Goal: Information Seeking & Learning: Learn about a topic

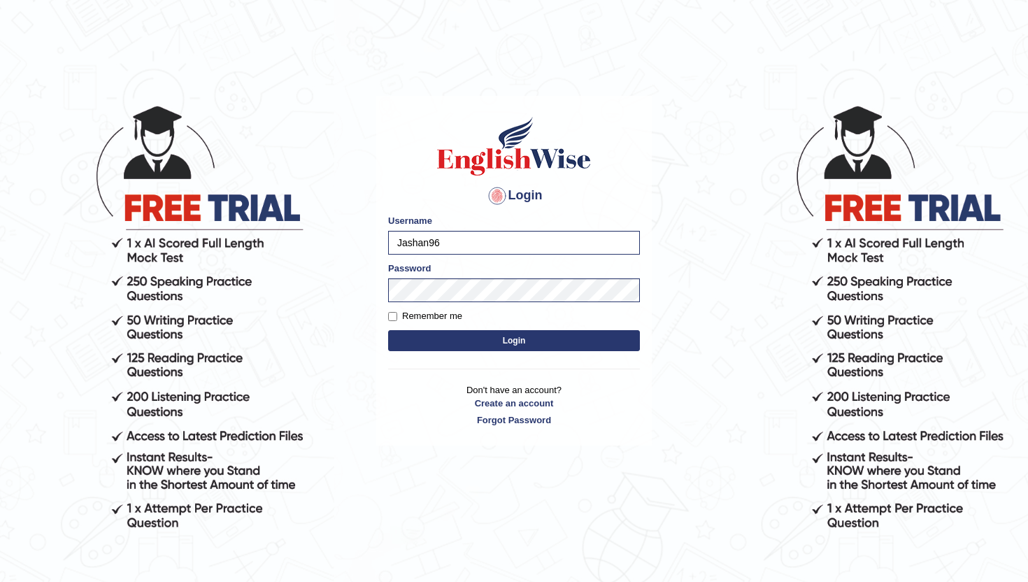
click at [464, 331] on button "Login" at bounding box center [514, 340] width 252 height 21
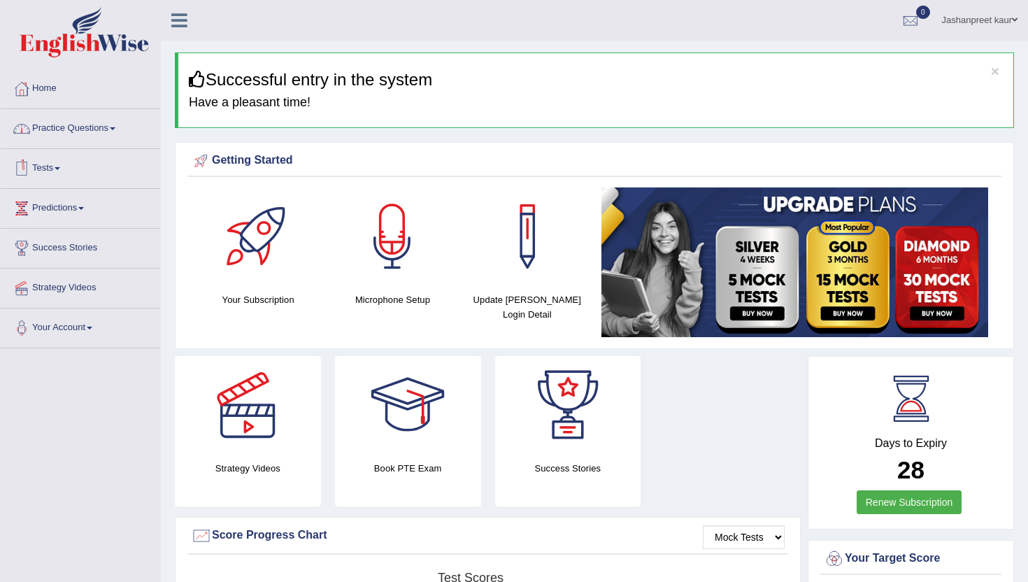
click at [101, 133] on link "Practice Questions" at bounding box center [80, 126] width 159 height 35
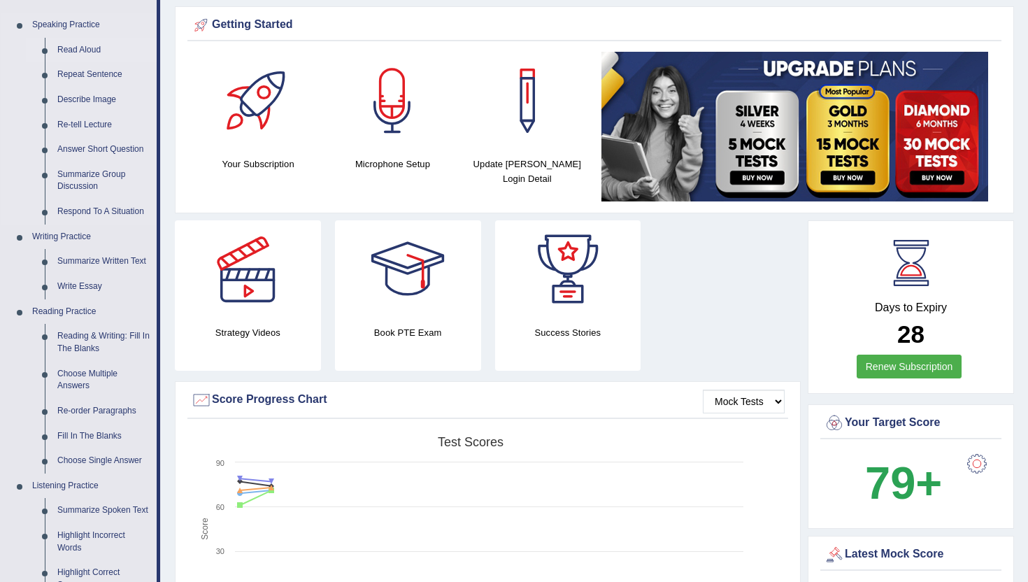
scroll to position [141, 0]
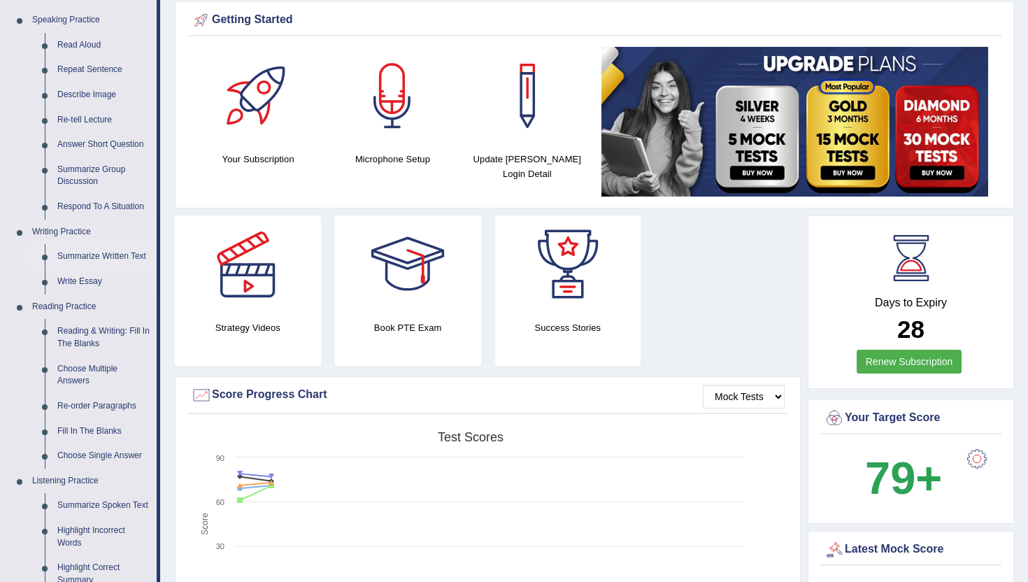
click at [84, 257] on link "Summarize Written Text" at bounding box center [104, 256] width 106 height 25
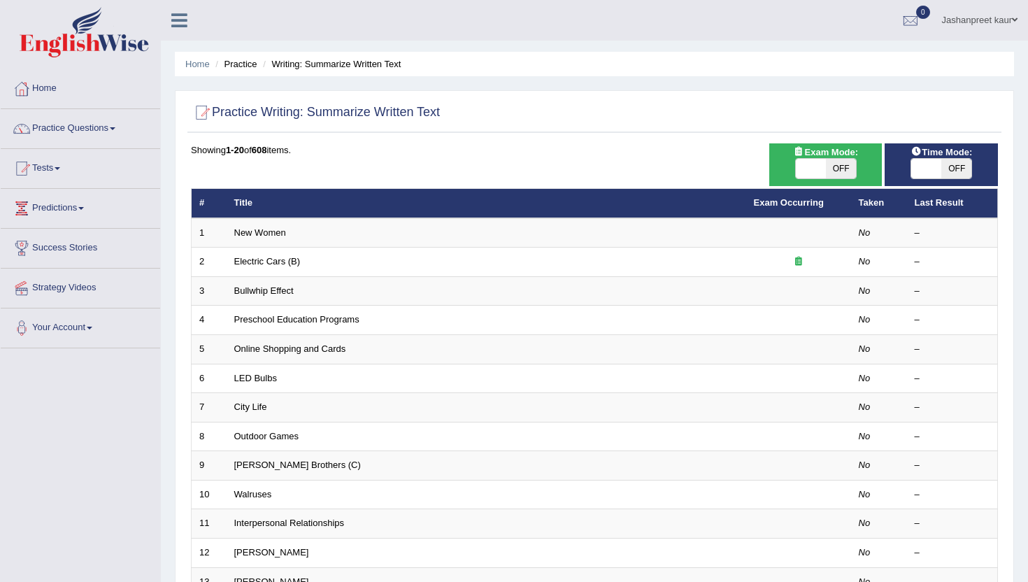
click at [846, 159] on span "OFF" at bounding box center [841, 169] width 30 height 20
checkbox input "true"
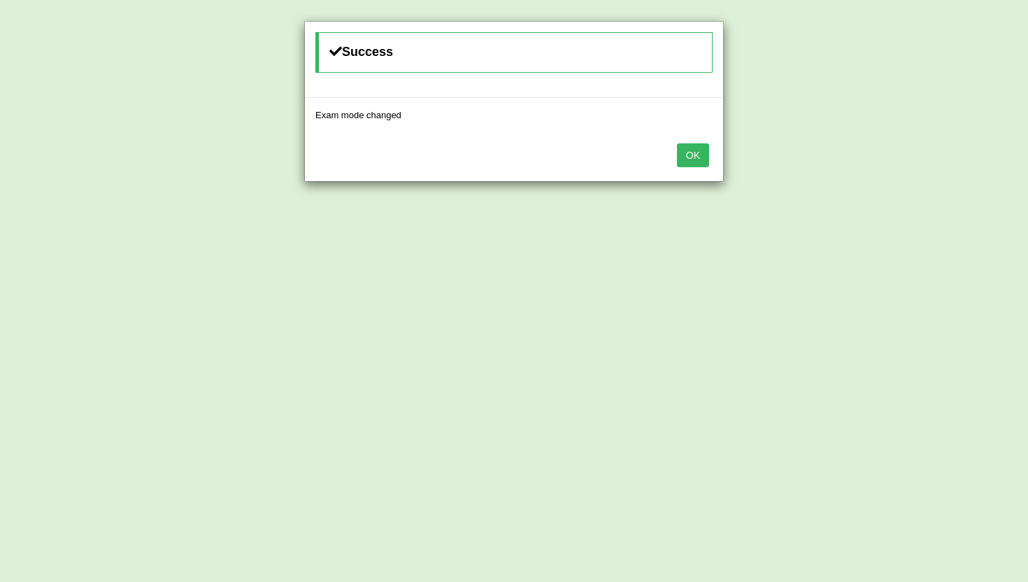
click at [705, 155] on button "OK" at bounding box center [693, 155] width 32 height 24
click at [689, 151] on button "OK" at bounding box center [693, 155] width 32 height 24
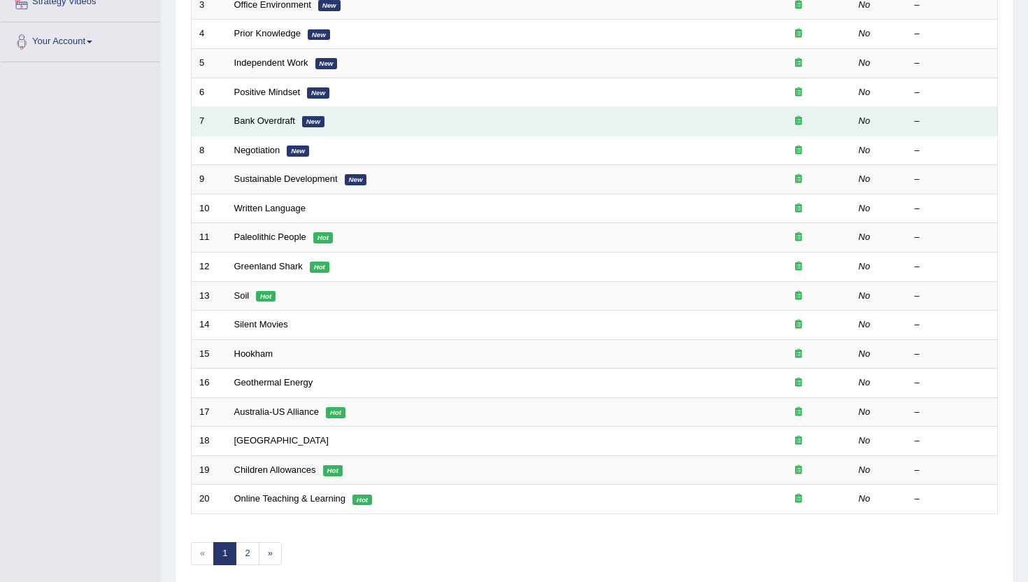
scroll to position [291, 0]
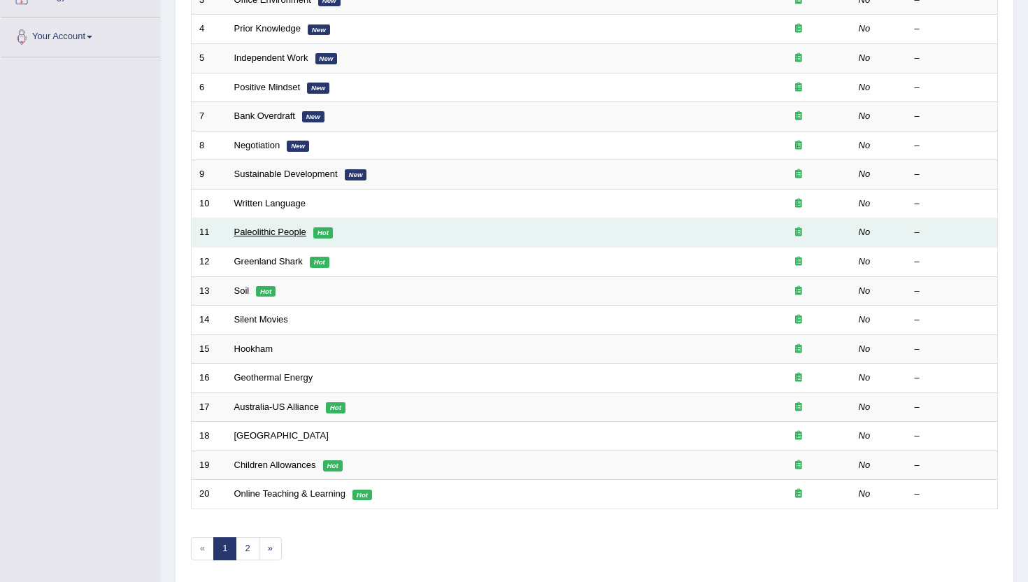
click at [285, 237] on link "Paleolithic People" at bounding box center [270, 232] width 72 height 10
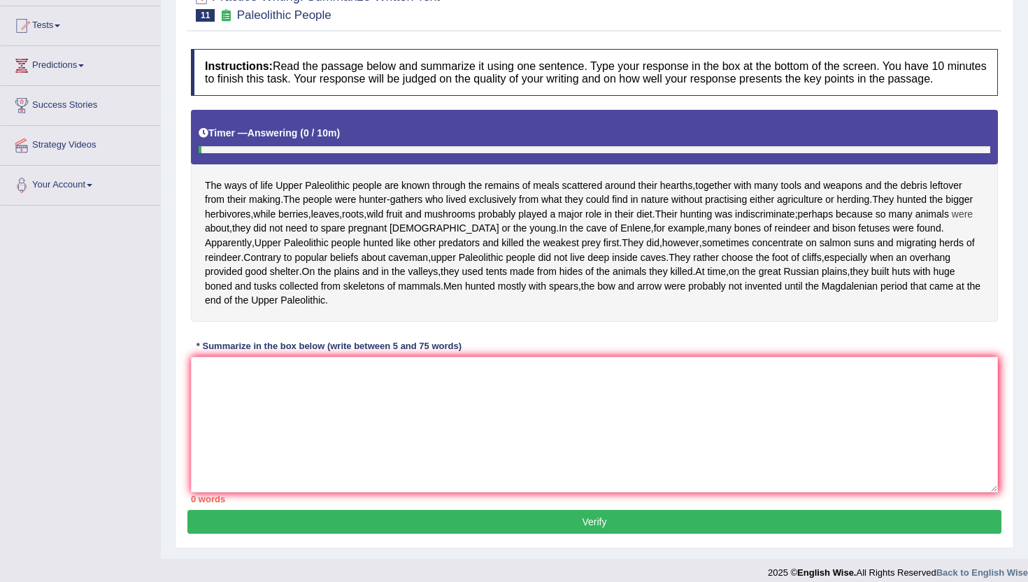
scroll to position [181, 0]
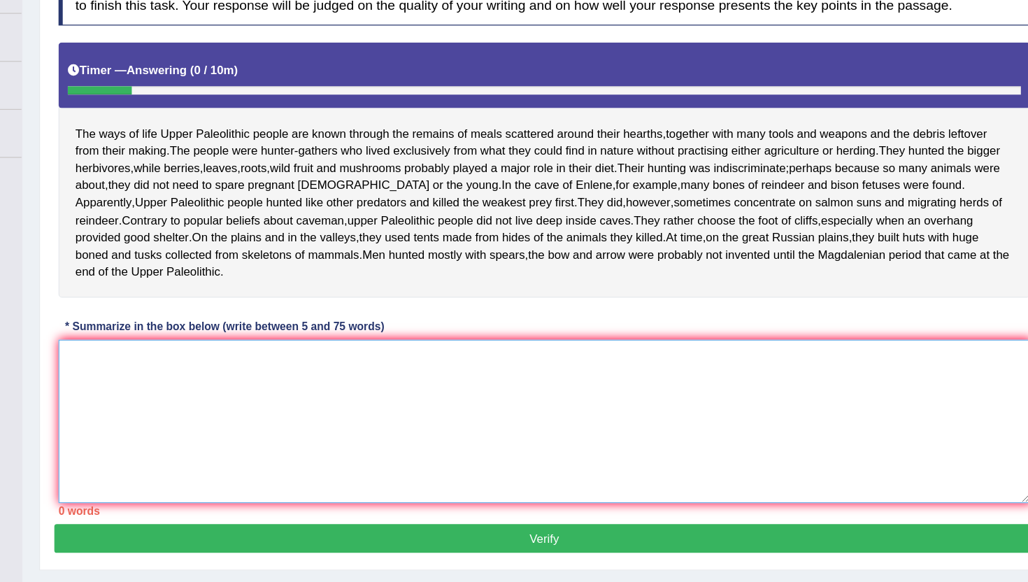
click at [353, 368] on textarea at bounding box center [594, 413] width 807 height 136
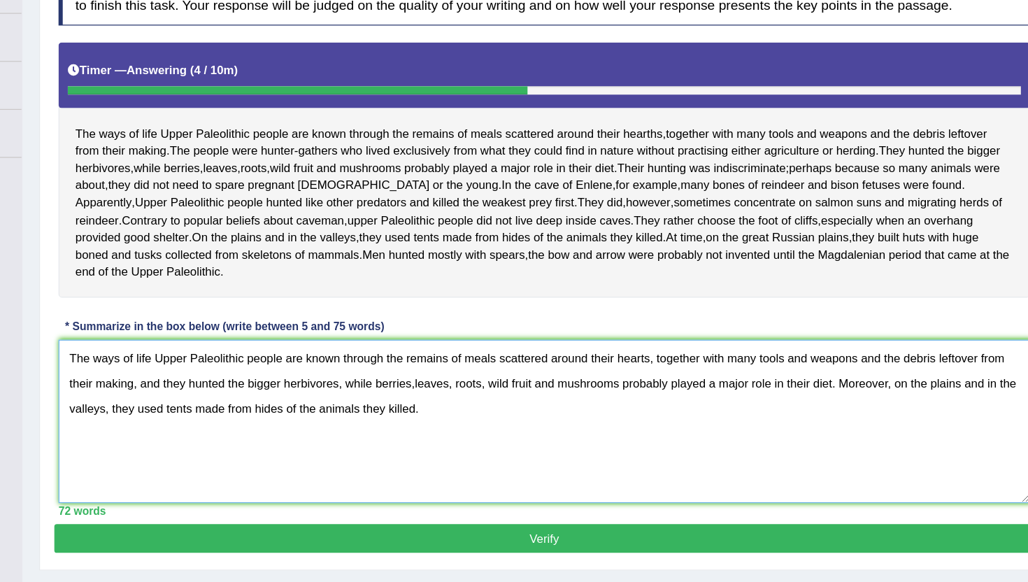
type textarea "The ways of life Upper Paleolithic people are known through the remains of meal…"
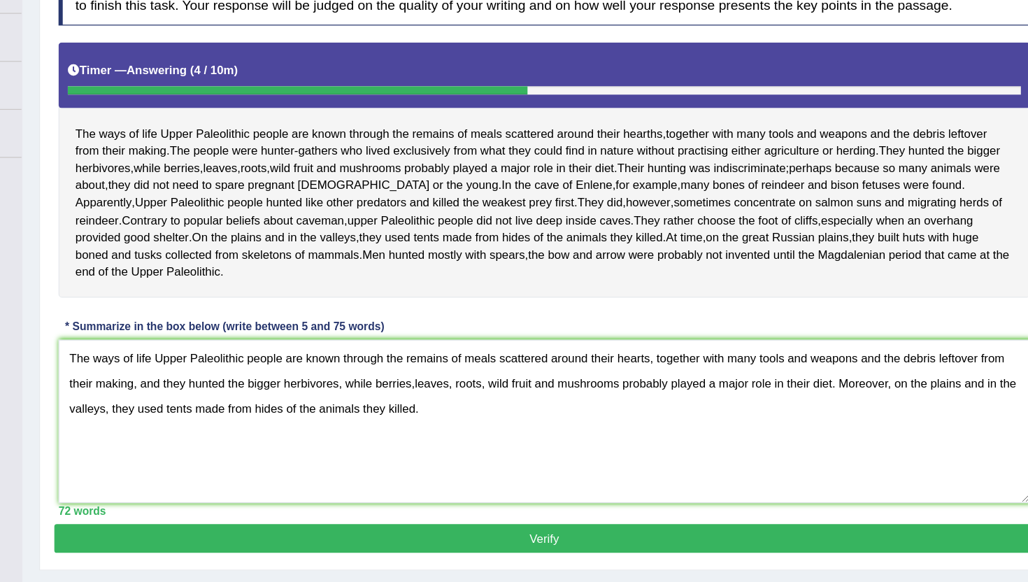
click at [478, 510] on button "Verify" at bounding box center [594, 510] width 814 height 24
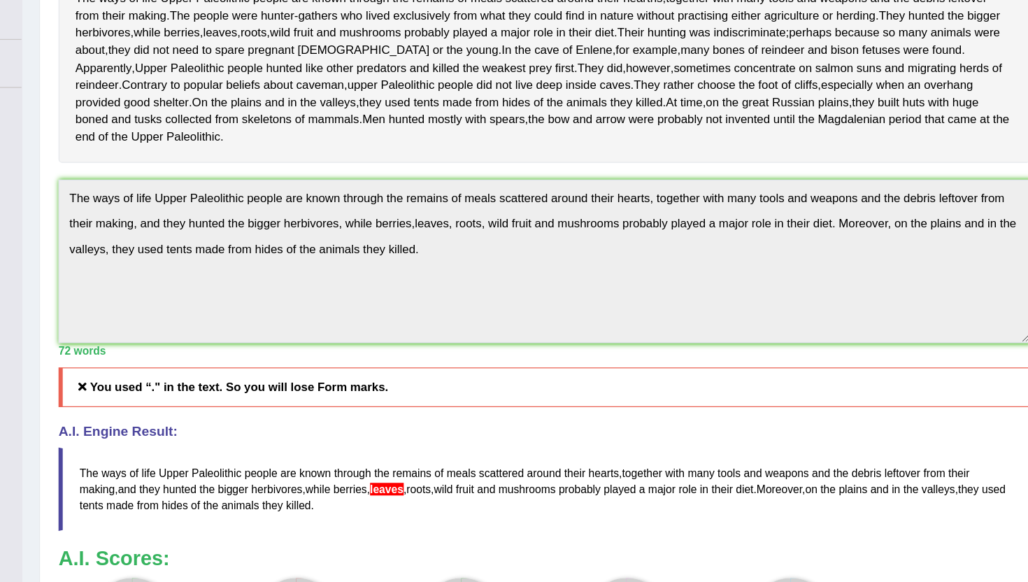
scroll to position [180, 0]
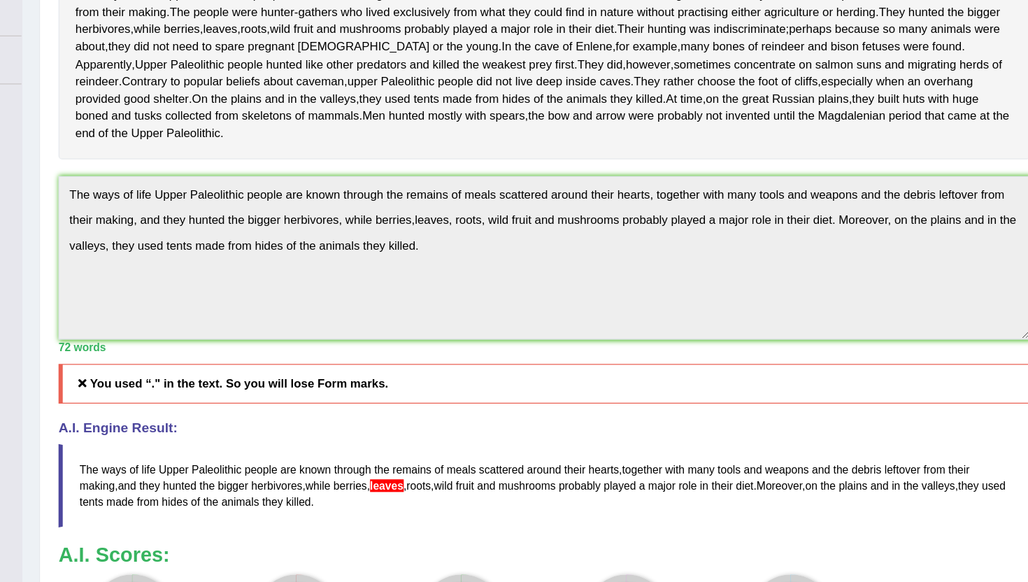
click at [142, 238] on div "Toggle navigation Home Practice Questions Speaking Practice Read Aloud Repeat S…" at bounding box center [514, 346] width 1028 height 1052
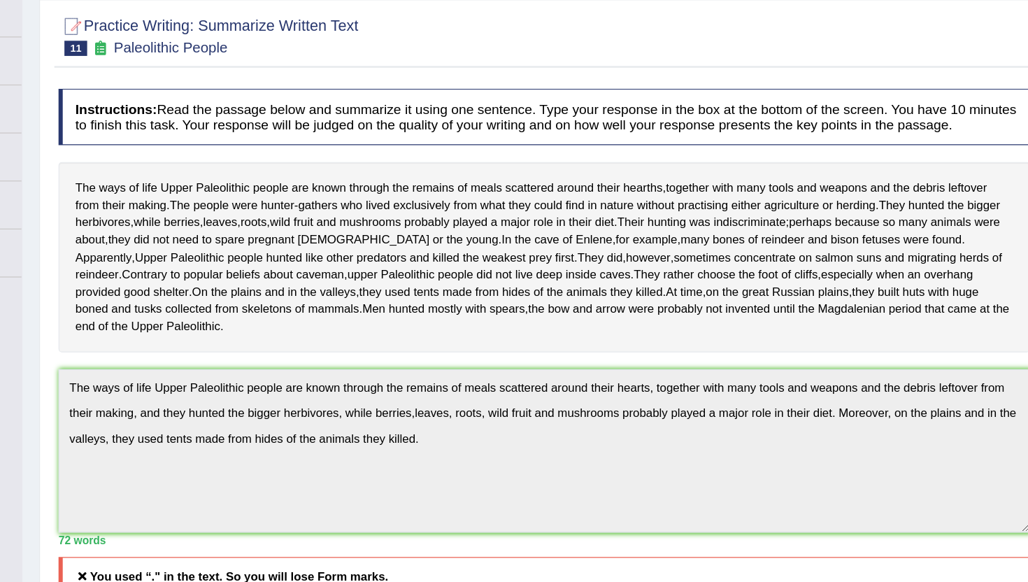
scroll to position [18, 0]
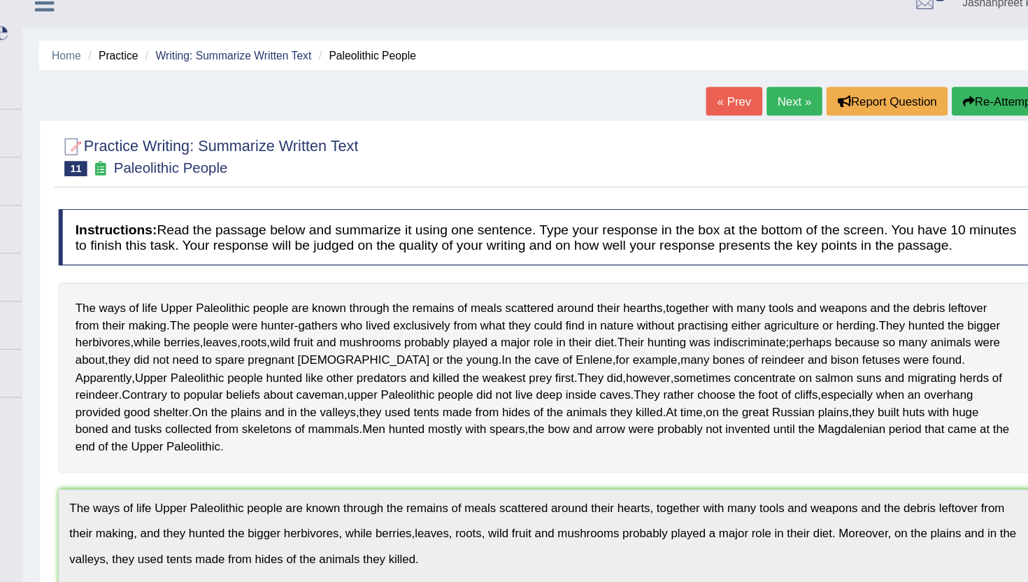
click at [951, 76] on button "Re-Attempt" at bounding box center [972, 84] width 78 height 24
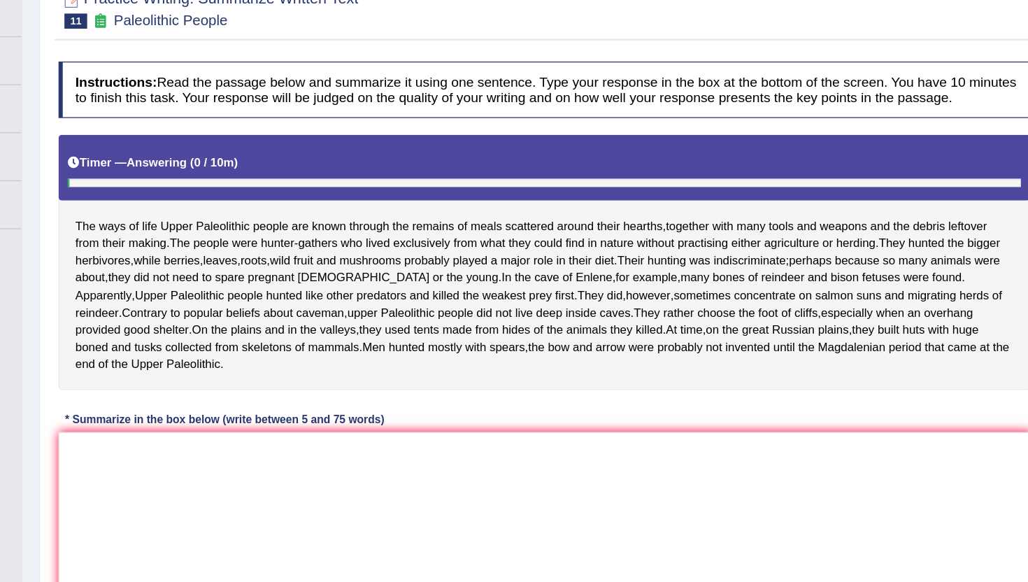
scroll to position [67, 0]
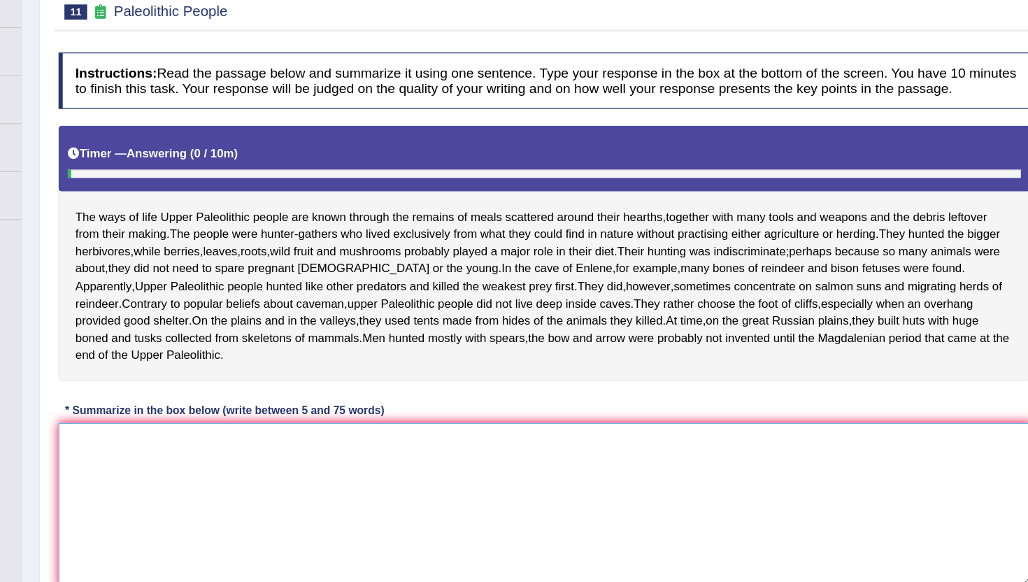
click at [371, 482] on textarea at bounding box center [594, 518] width 807 height 136
paste textarea "The ways of life Upper Paleolithic people are known through the remains of meal…"
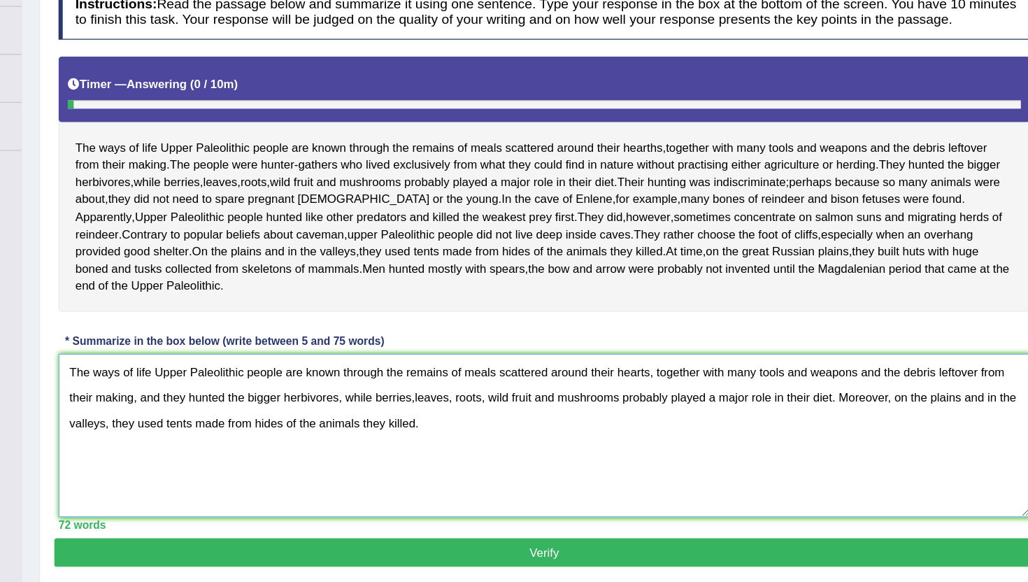
scroll to position [138, 0]
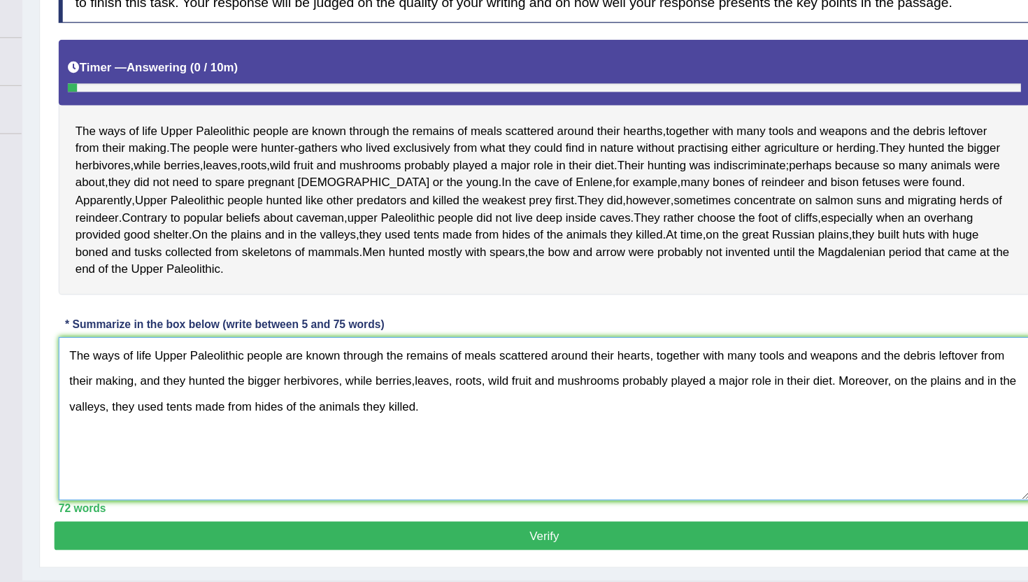
click at [845, 439] on textarea "The ways of life Upper Paleolithic people are known through the remains of meal…" at bounding box center [594, 446] width 807 height 136
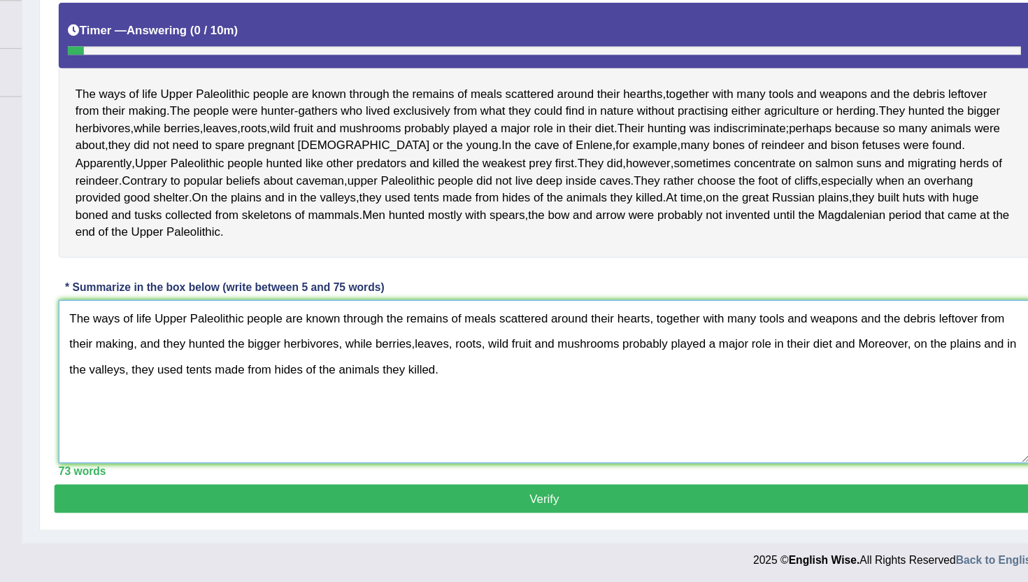
scroll to position [199, 0]
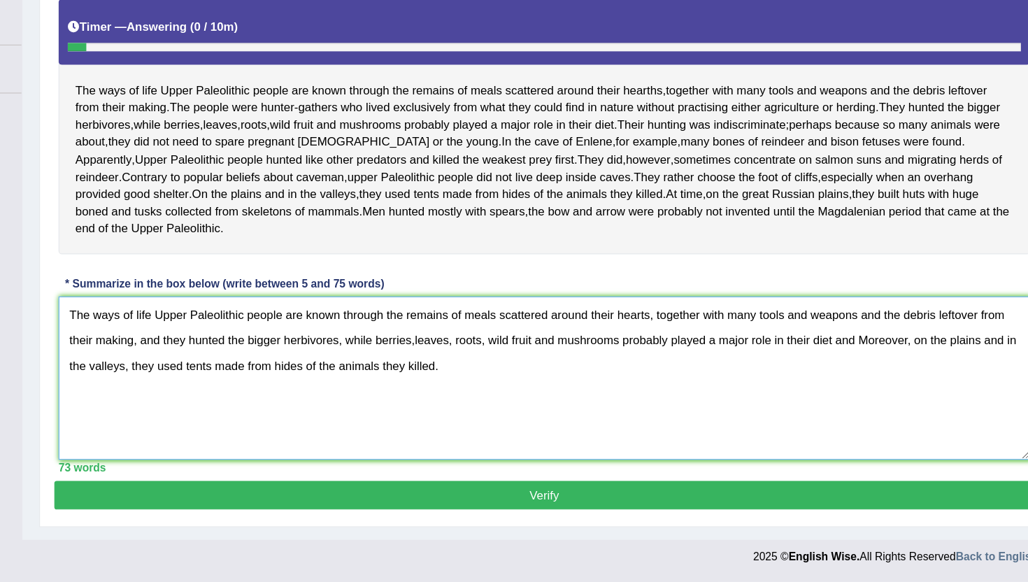
type textarea "The ways of life Upper Paleolithic people are known through the remains of meal…"
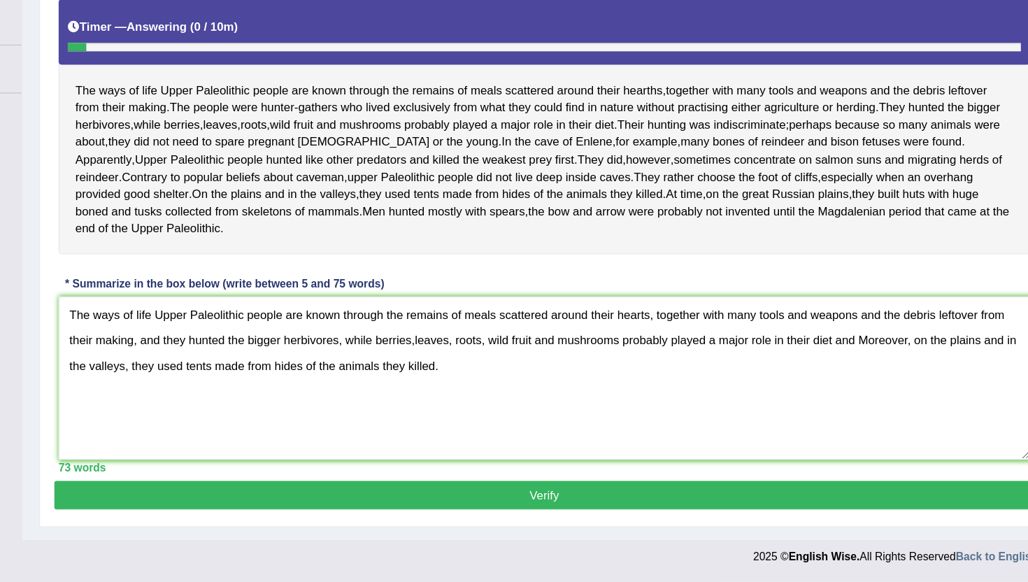
click at [679, 505] on button "Verify" at bounding box center [594, 510] width 814 height 24
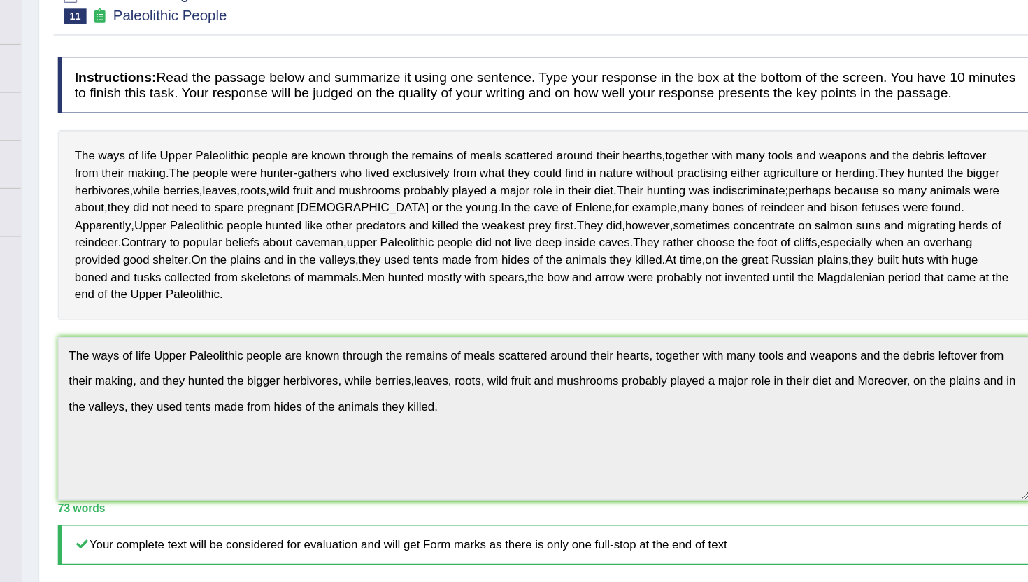
scroll to position [0, 0]
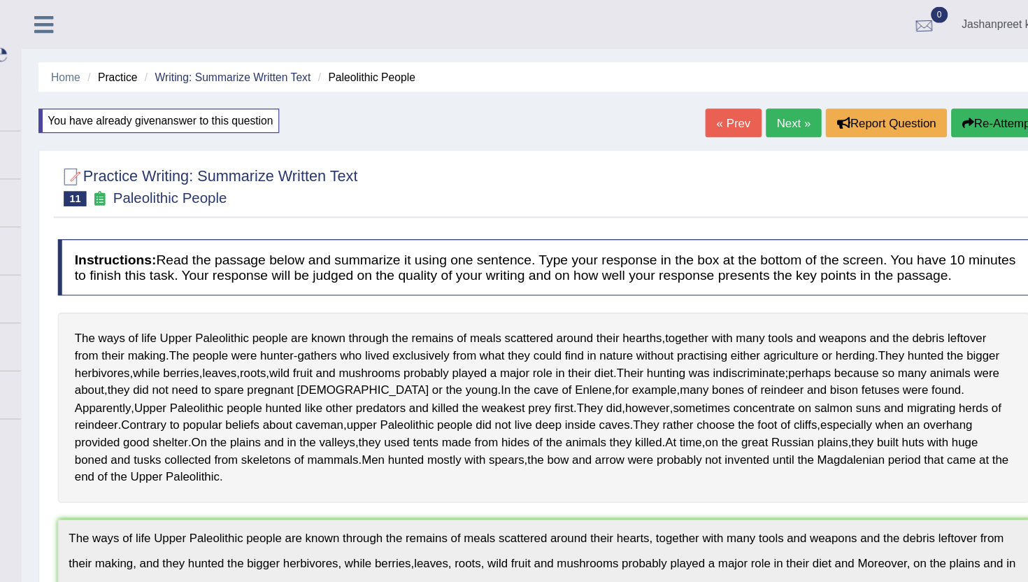
click at [904, 29] on div at bounding box center [910, 20] width 21 height 21
click at [800, 101] on link "Next »" at bounding box center [802, 102] width 46 height 24
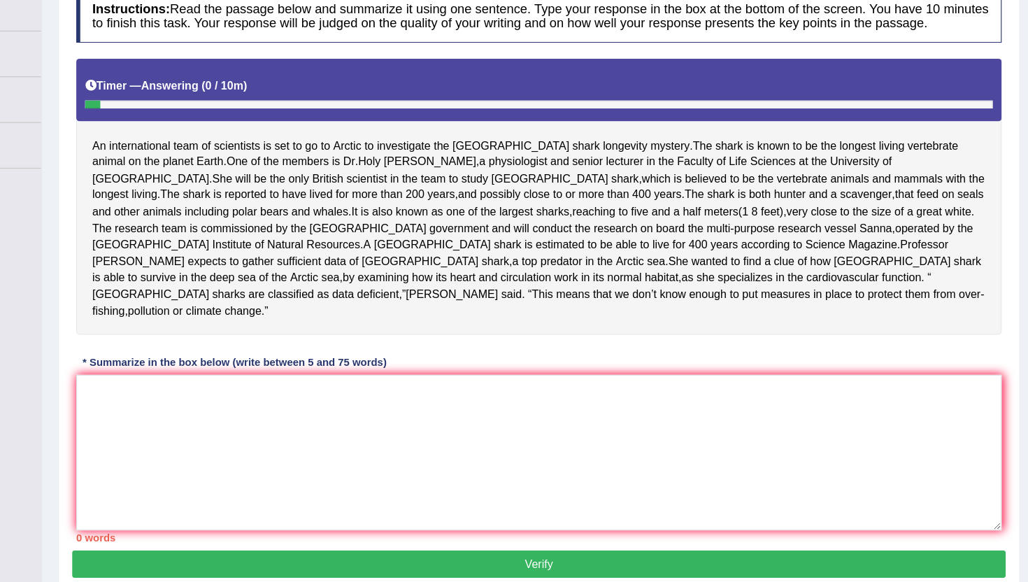
scroll to position [162, 0]
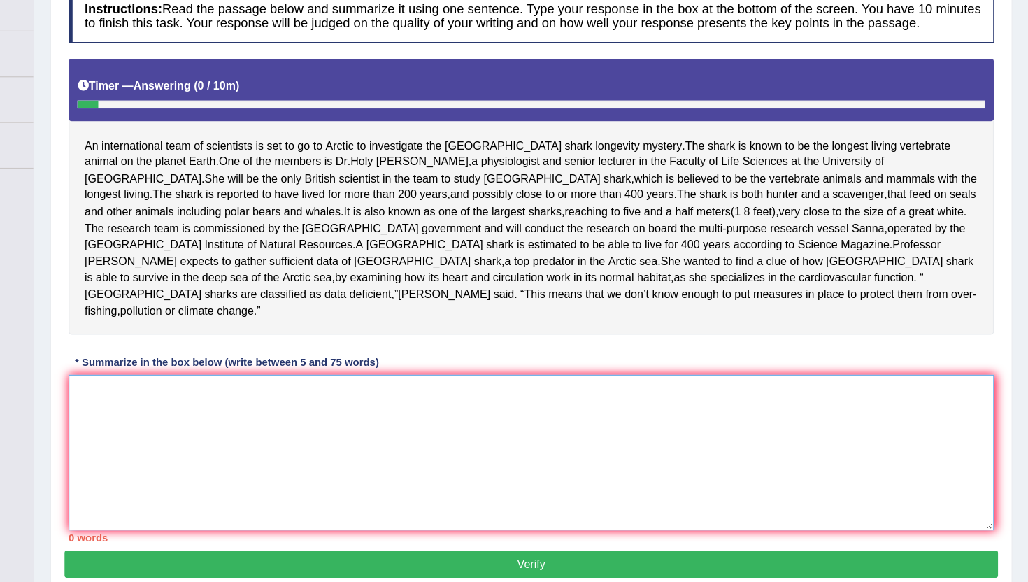
click at [509, 396] on textarea at bounding box center [594, 434] width 807 height 136
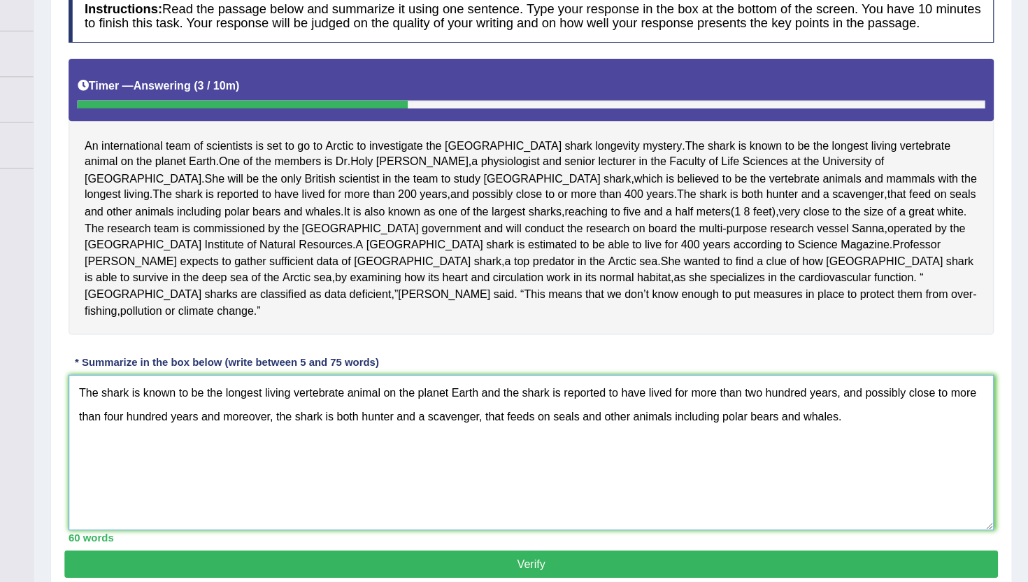
type textarea "The shark is known to be the longest living vertebrate animal on the planet Ear…"
click at [532, 533] on button "Verify" at bounding box center [594, 531] width 814 height 24
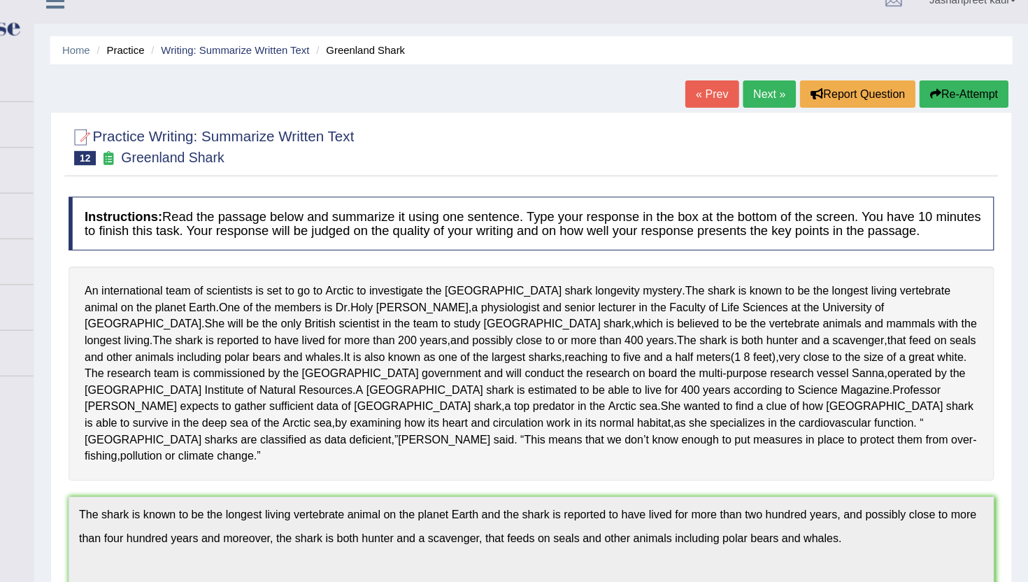
scroll to position [0, 0]
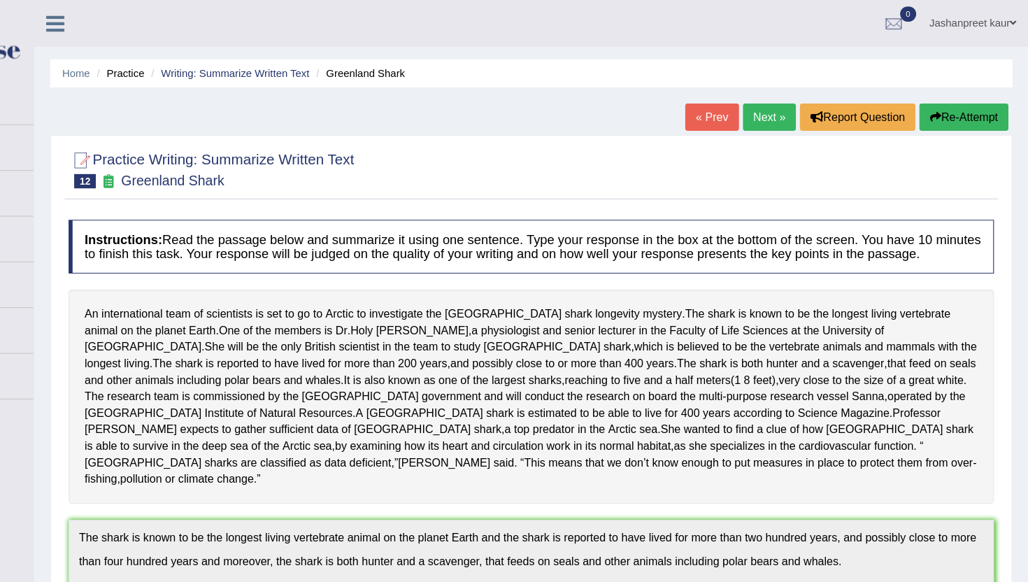
click at [791, 106] on link "Next »" at bounding box center [802, 102] width 46 height 24
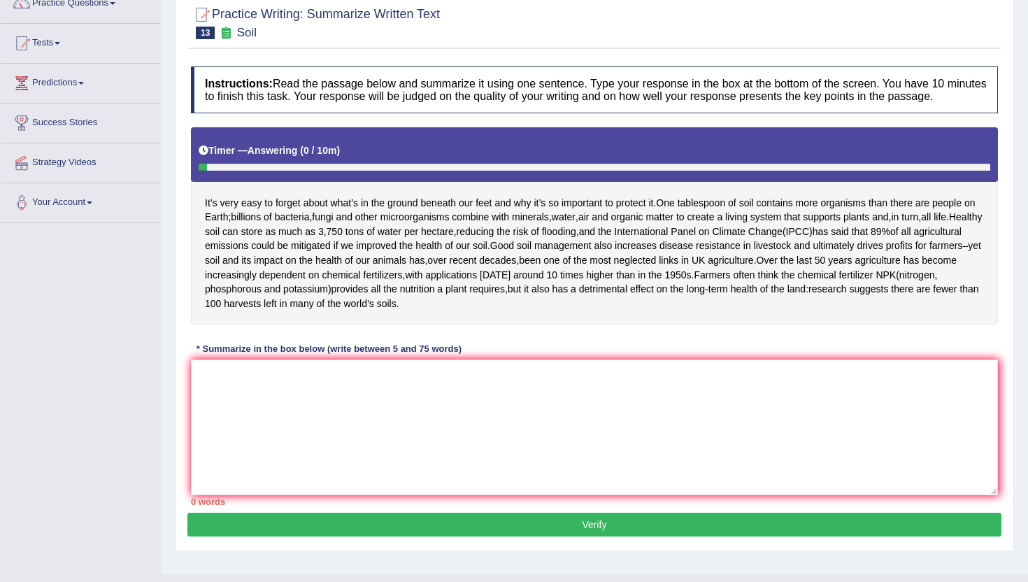
scroll to position [139, 0]
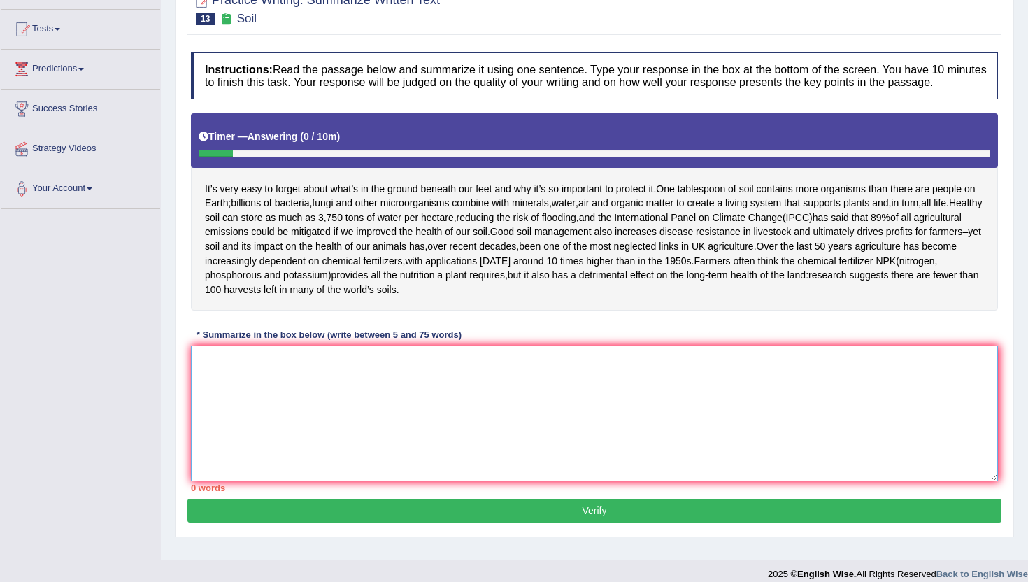
click at [478, 469] on textarea at bounding box center [594, 413] width 807 height 136
type textarea "i"
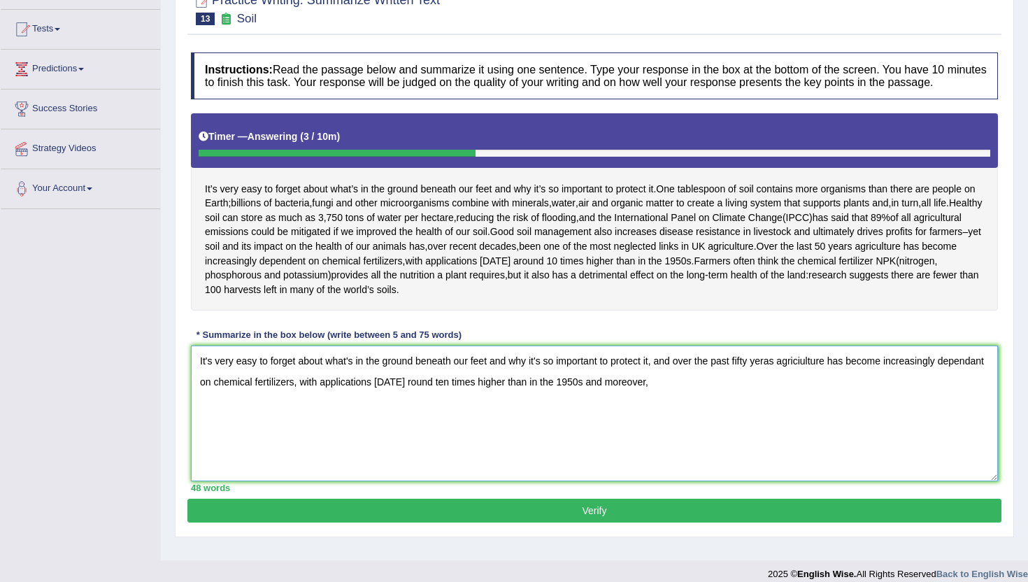
click at [791, 418] on textarea "It's very easy to forget about what's in the ground beneath our feet and why it…" at bounding box center [594, 413] width 807 height 136
click at [327, 435] on textarea "It's very easy to forget about what's in the ground beneath our feet and why it…" at bounding box center [594, 413] width 807 height 136
click at [466, 436] on textarea "It's very easy to forget about what's in the ground beneath our feet and why it…" at bounding box center [594, 413] width 807 height 136
click at [694, 444] on textarea "It's very easy to forget about what's in the ground beneath our feet and why it…" at bounding box center [594, 413] width 807 height 136
click at [728, 444] on textarea "It's very easy to forget about what's in the ground beneath our feet and why it…" at bounding box center [594, 413] width 807 height 136
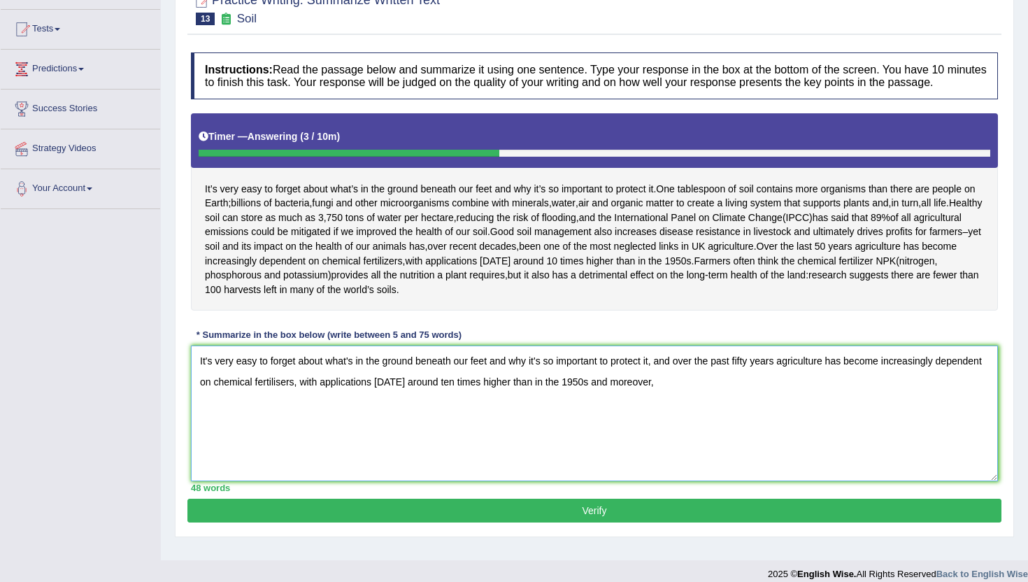
click at [781, 410] on textarea "It's very easy to forget about what's in the ground beneath our feet and why it…" at bounding box center [594, 413] width 807 height 136
click at [789, 425] on textarea "It's very easy to forget about what's in the ground beneath our feet and why it…" at bounding box center [594, 413] width 807 height 136
click at [747, 452] on textarea "It's very easy to forget about what's in the ground beneath our feet and why it…" at bounding box center [594, 413] width 807 height 136
click at [674, 438] on textarea "It's very easy to forget about what's in the ground beneath our feet and why it…" at bounding box center [594, 413] width 807 height 136
click at [678, 435] on textarea "It's very easy to forget about what's in the ground beneath our feet and why it…" at bounding box center [594, 413] width 807 height 136
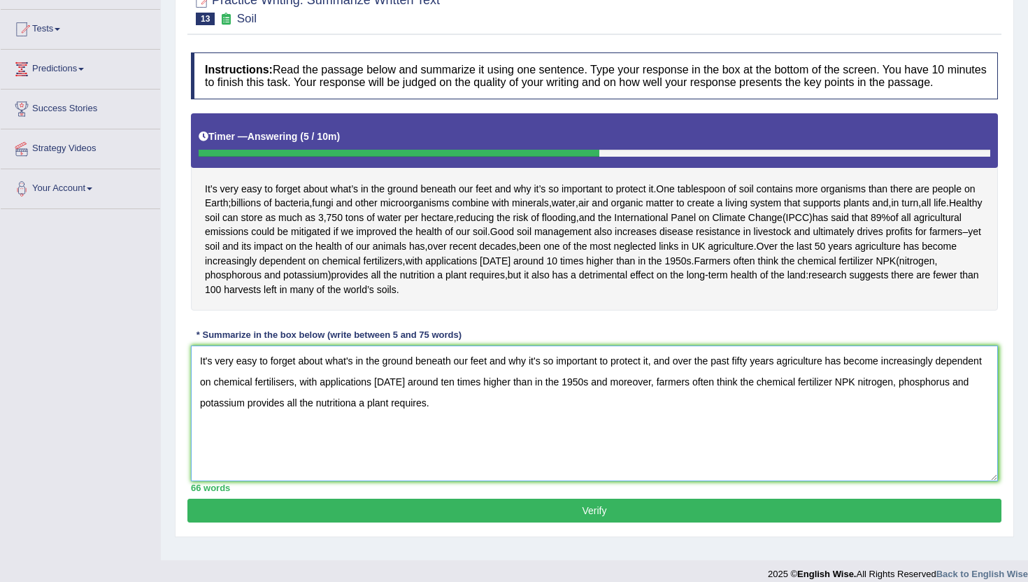
click at [637, 481] on textarea "It's very easy to forget about what's in the ground beneath our feet and why it…" at bounding box center [594, 413] width 807 height 136
type textarea "It's very easy to forget about what's in the ground beneath our feet and why it…"
click at [587, 522] on button "Verify" at bounding box center [594, 511] width 814 height 24
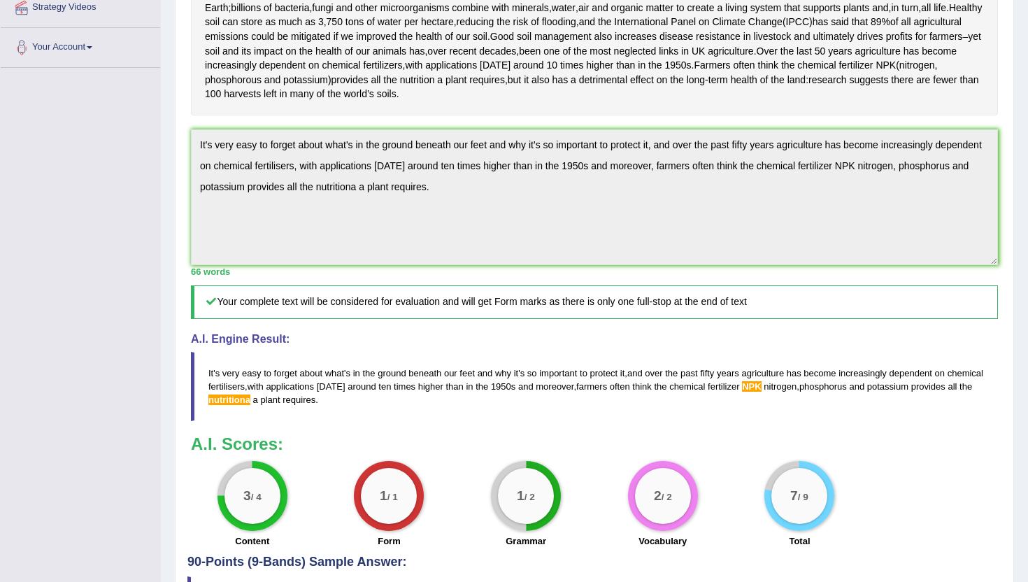
scroll to position [0, 0]
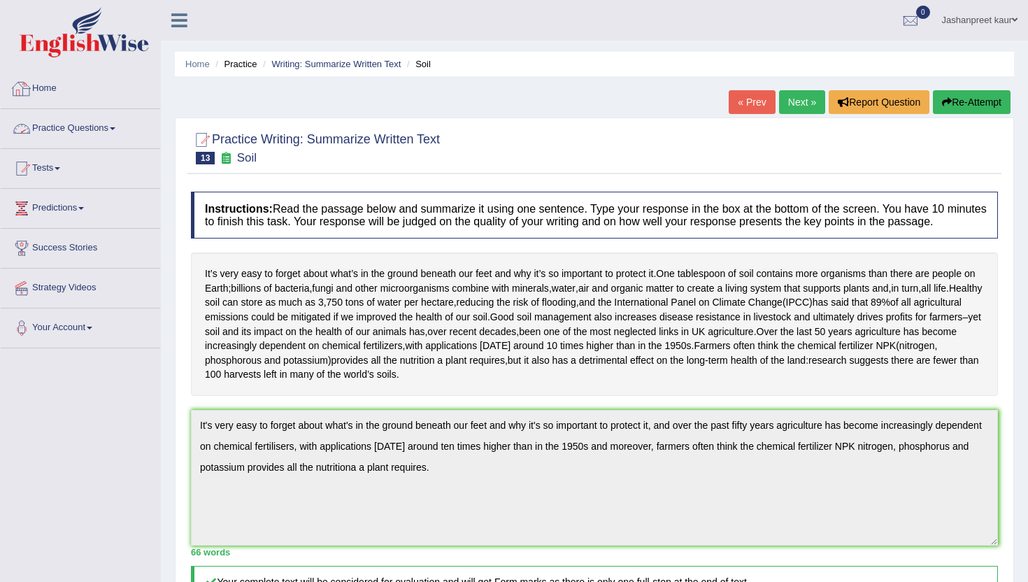
click at [41, 94] on link "Home" at bounding box center [80, 86] width 159 height 35
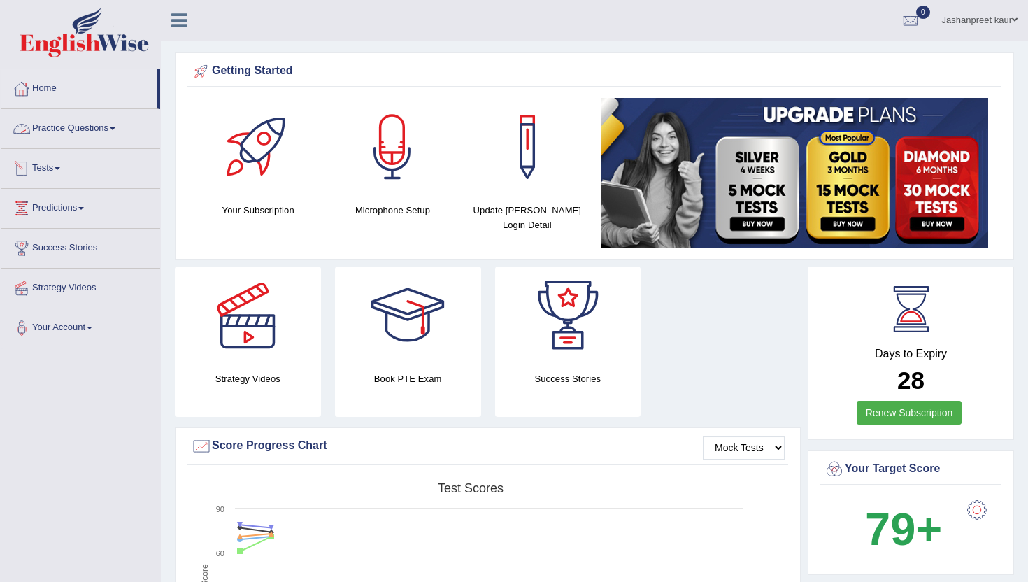
click at [73, 208] on link "Predictions" at bounding box center [80, 206] width 159 height 35
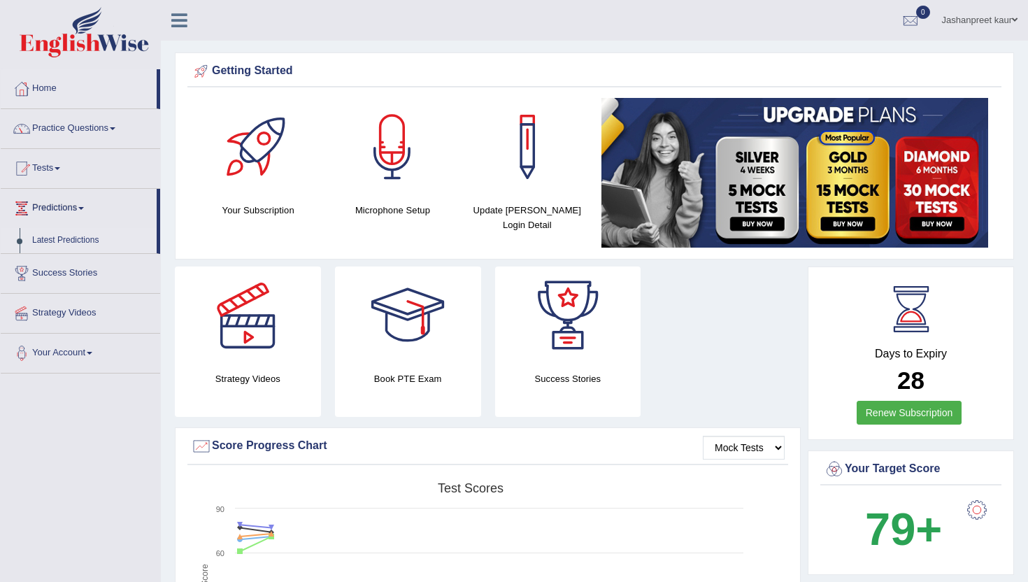
click at [61, 245] on link "Latest Predictions" at bounding box center [91, 240] width 131 height 25
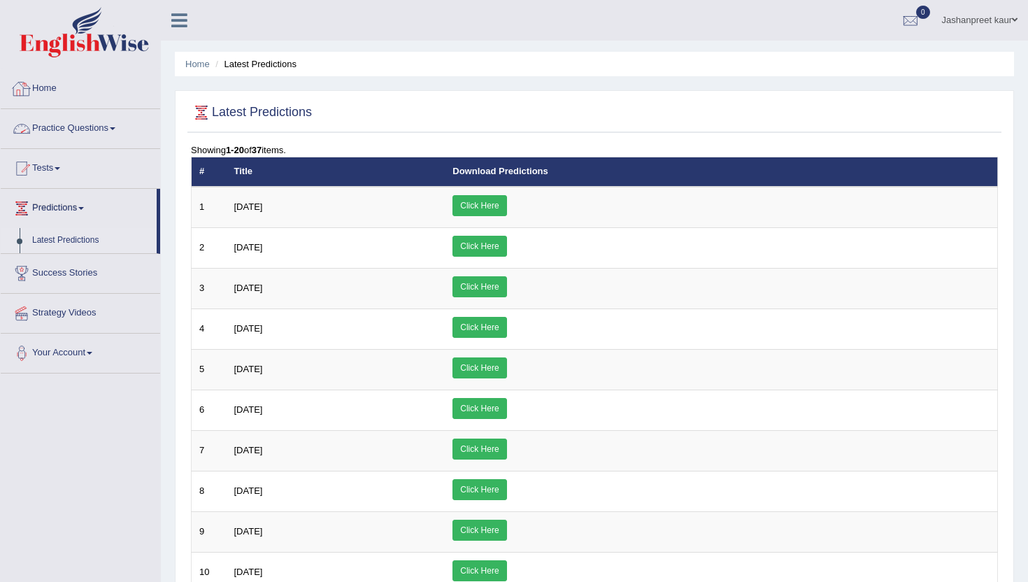
click at [55, 90] on link "Home" at bounding box center [80, 86] width 159 height 35
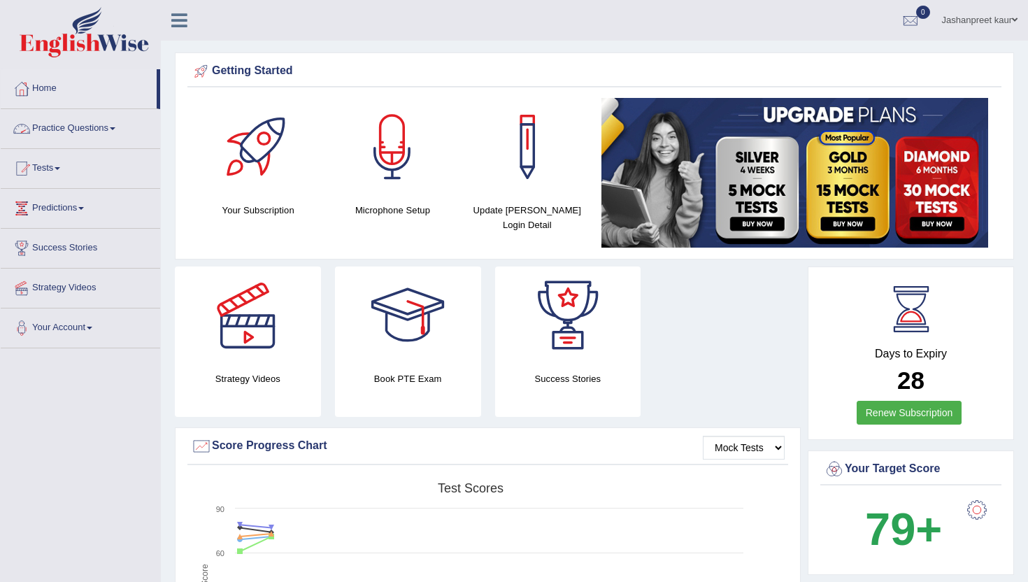
click at [113, 127] on link "Practice Questions" at bounding box center [80, 126] width 159 height 35
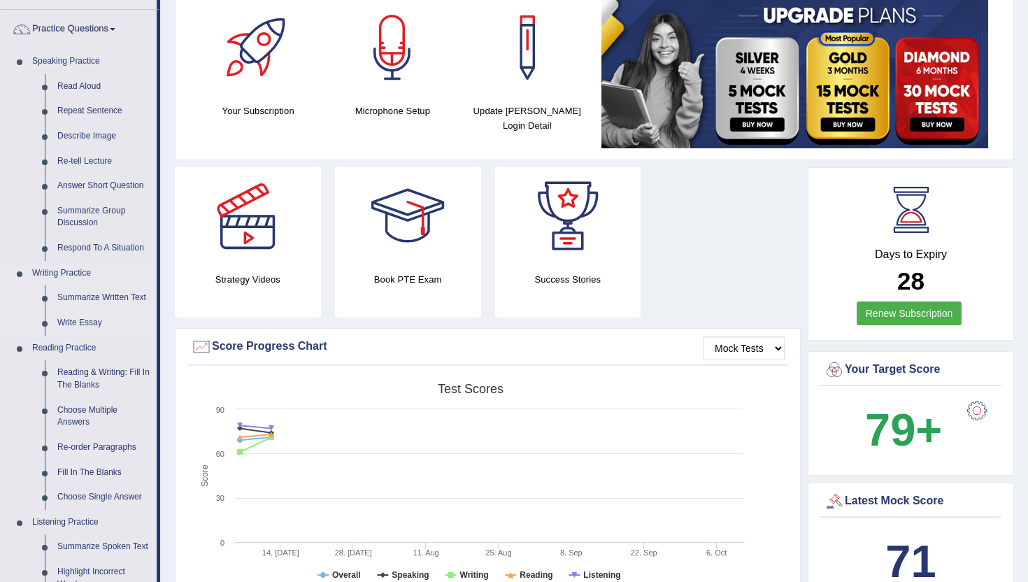
scroll to position [108, 0]
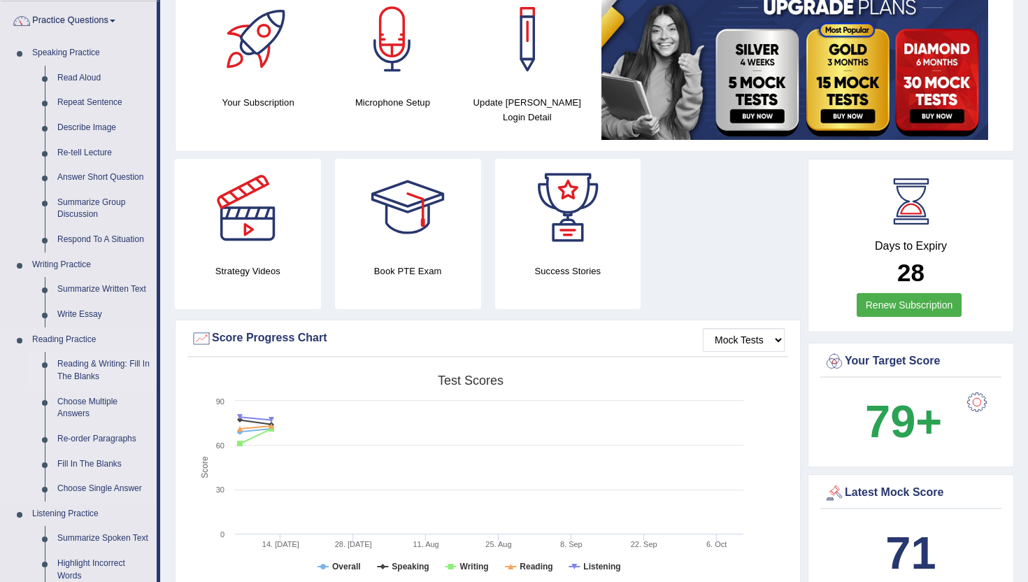
click at [74, 370] on link "Reading & Writing: Fill In The Blanks" at bounding box center [104, 370] width 106 height 37
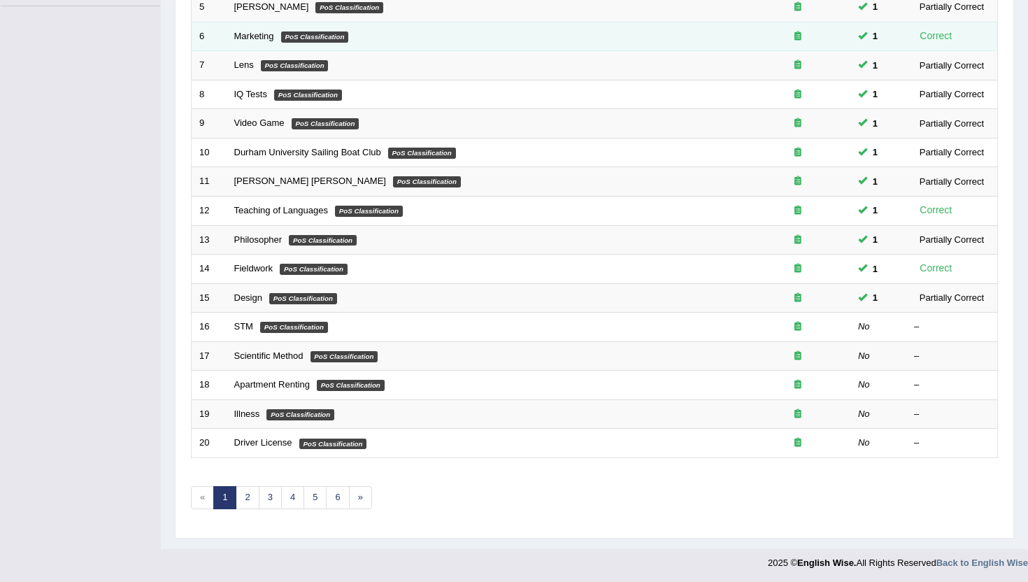
scroll to position [344, 0]
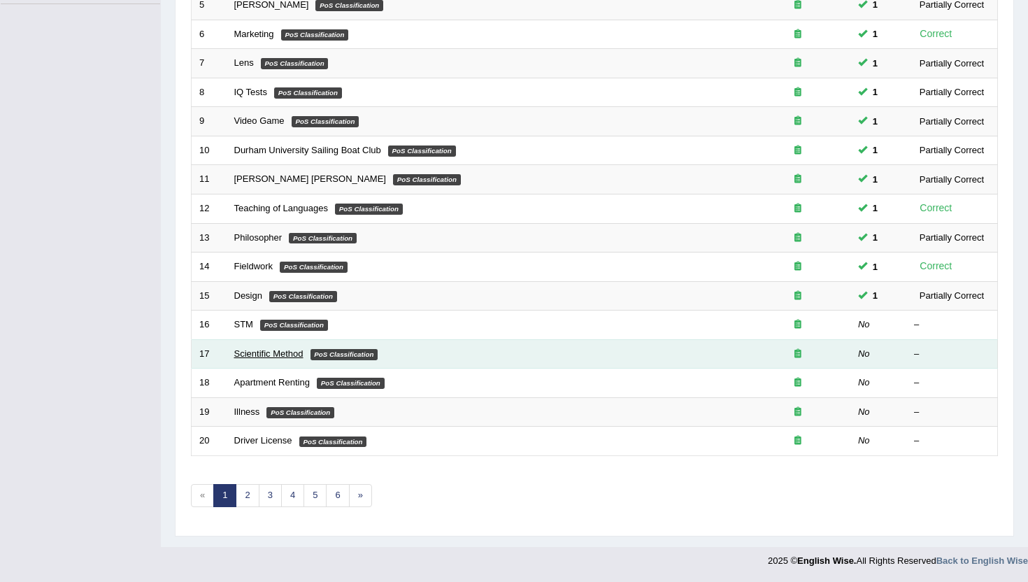
click at [272, 357] on link "Scientific Method" at bounding box center [268, 353] width 69 height 10
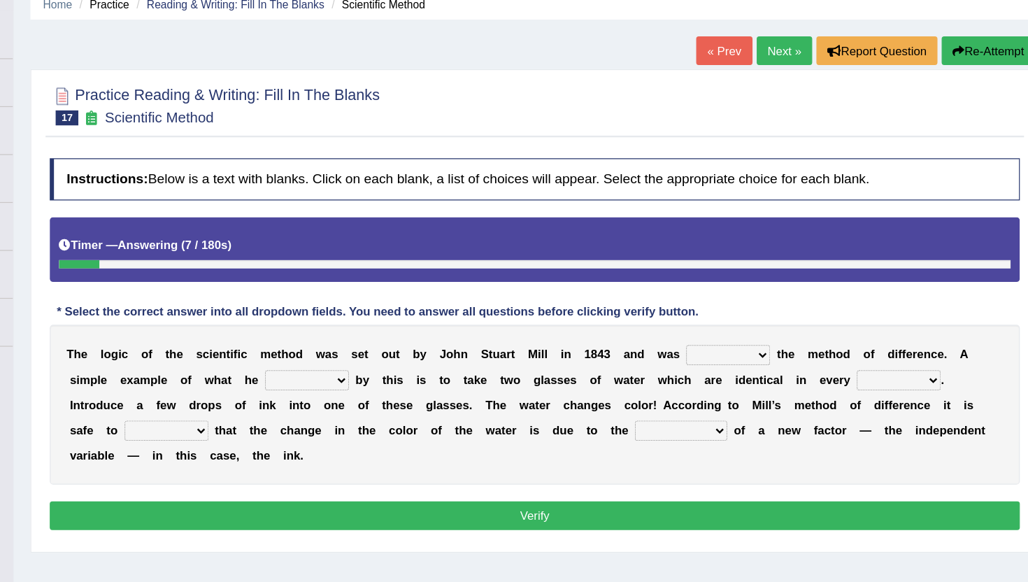
click at [733, 354] on select "pointed claimed demanded named" at bounding box center [755, 355] width 70 height 17
select select "claimed"
click at [720, 347] on select "pointed claimed demanded named" at bounding box center [755, 355] width 70 height 17
click at [404, 376] on select "capped charged found meant" at bounding box center [405, 376] width 70 height 17
select select "meant"
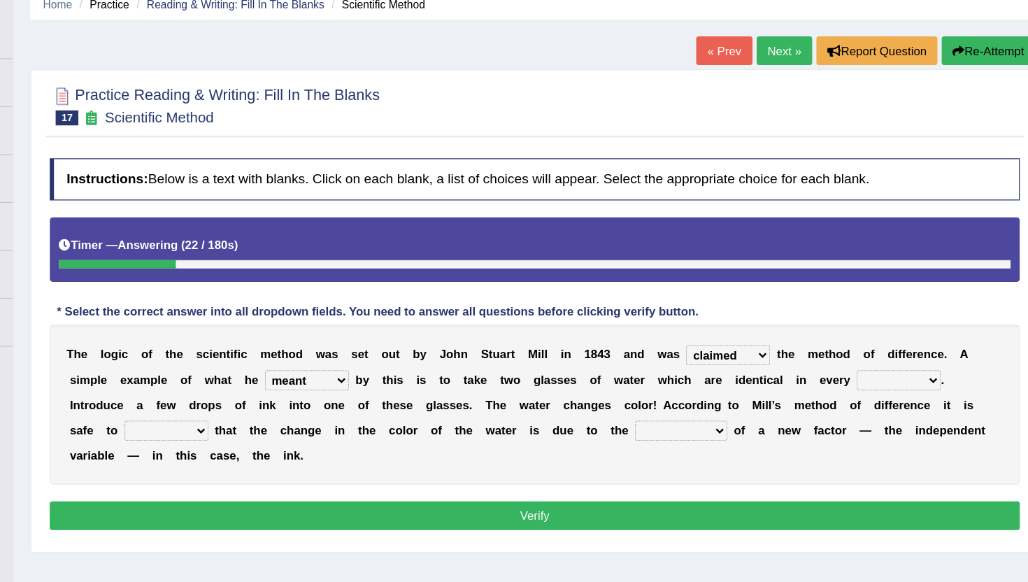
click at [370, 368] on select "capped charged found meant" at bounding box center [405, 376] width 70 height 17
click at [888, 373] on select "thought identity measure respect" at bounding box center [897, 376] width 70 height 17
click at [863, 368] on select "thought identity measure respect" at bounding box center [897, 376] width 70 height 17
click at [911, 377] on select "thought identity measure respect" at bounding box center [897, 376] width 70 height 17
select select "respect"
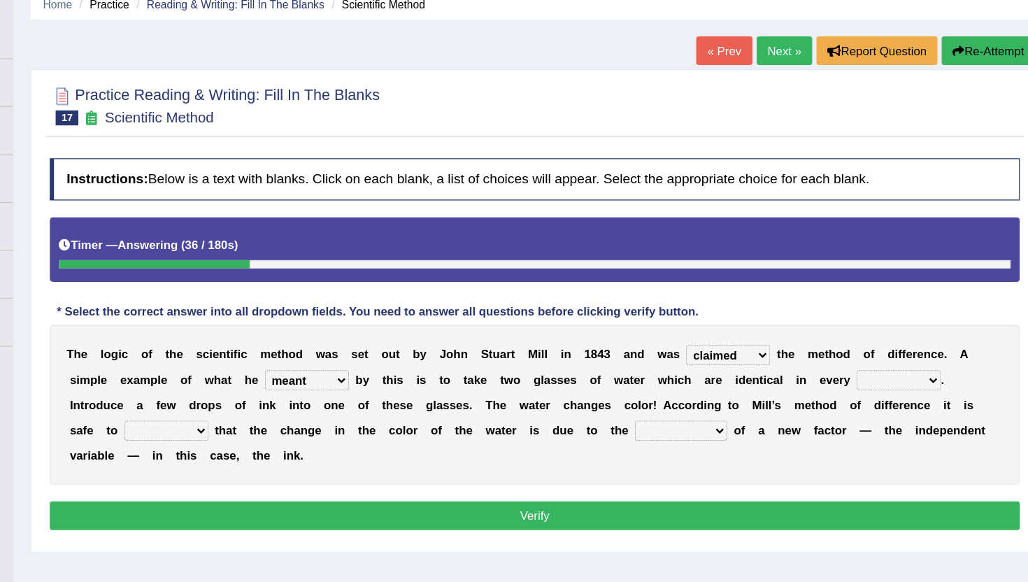
click at [863, 368] on select "thought identity measure respect" at bounding box center [897, 376] width 70 height 17
click at [299, 414] on select "assume discuss prefer acclaim" at bounding box center [288, 418] width 70 height 17
select select "assume"
click at [253, 410] on select "assume discuss prefer acclaim" at bounding box center [288, 418] width 70 height 17
click at [696, 417] on select "introduction magnitude preparation purification" at bounding box center [715, 418] width 77 height 17
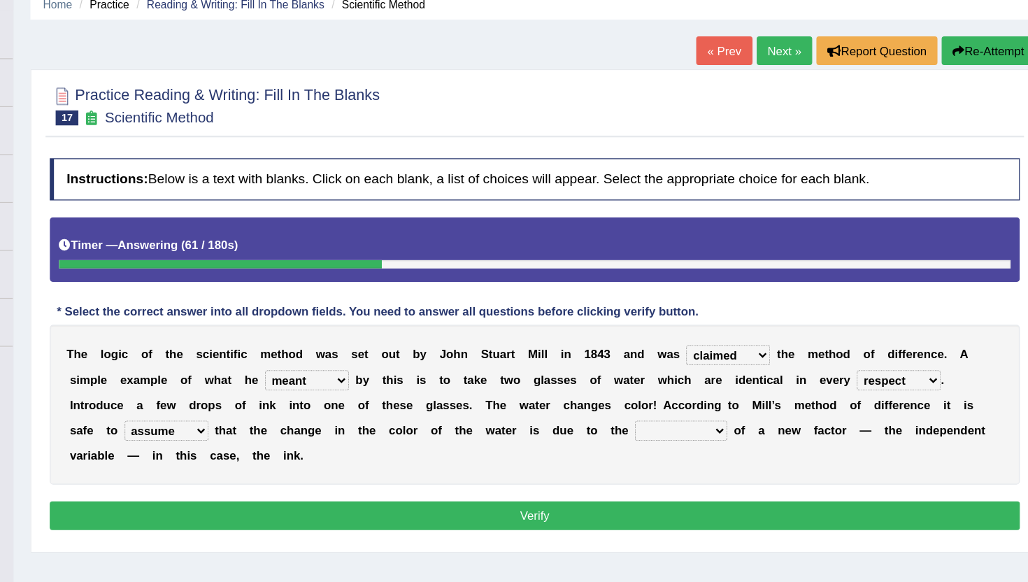
select select "introduction"
click at [679, 410] on select "introduction magnitude preparation purification" at bounding box center [715, 418] width 77 height 17
click at [917, 368] on select "thought identity measure respect" at bounding box center [897, 376] width 70 height 17
select select "measure"
click at [863, 368] on select "thought identity measure respect" at bounding box center [897, 376] width 70 height 17
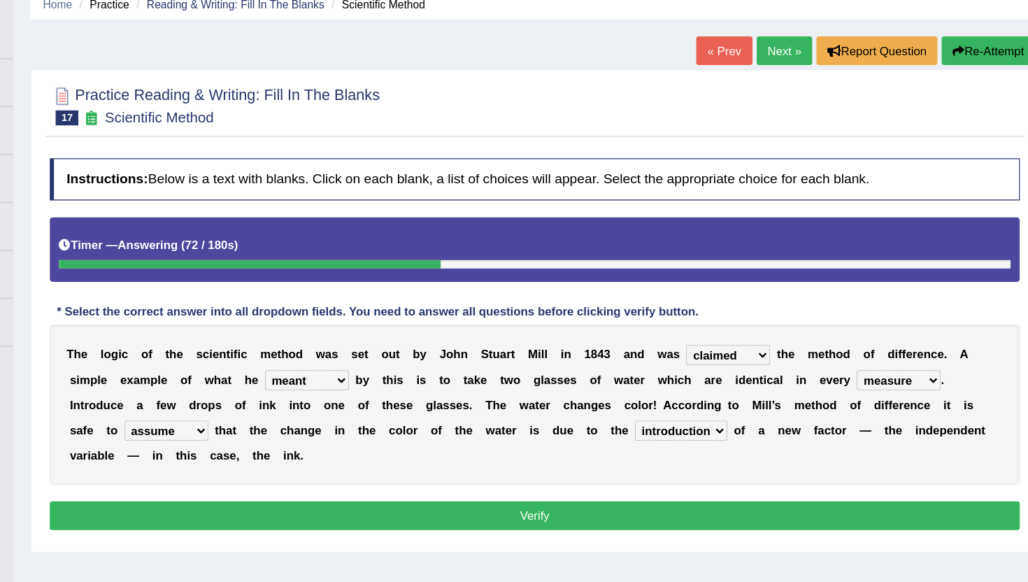
click at [640, 487] on button "Verify" at bounding box center [594, 489] width 807 height 24
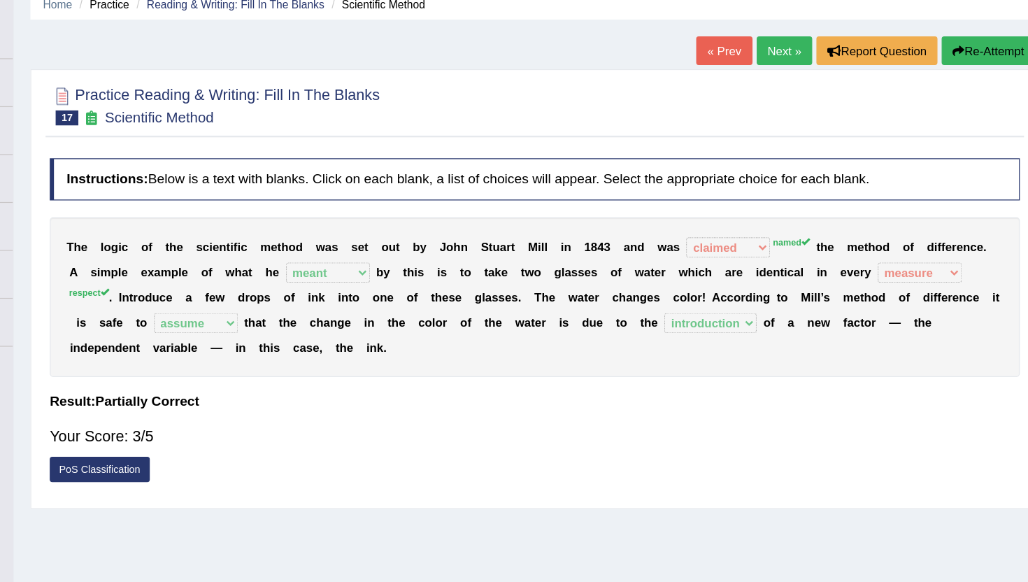
click at [761, 98] on link "« Prev" at bounding box center [752, 102] width 46 height 24
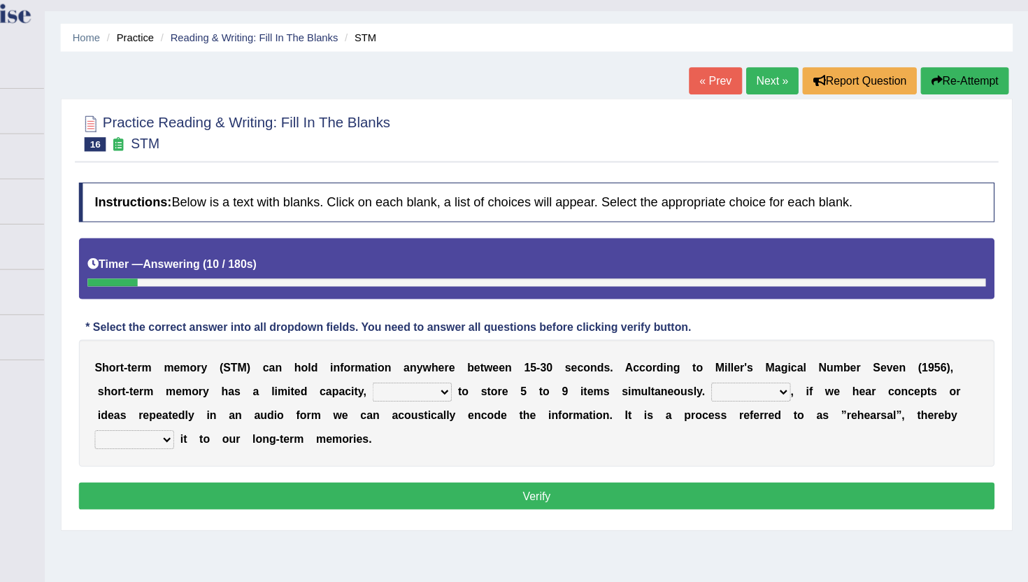
click at [486, 377] on select "being able is able be able unable" at bounding box center [485, 376] width 70 height 17
select select "being able"
click at [451, 368] on select "being able is able be able unable" at bounding box center [485, 376] width 70 height 17
click at [779, 377] on select "However So Moreover Therefore" at bounding box center [783, 376] width 70 height 17
select select "Therefore"
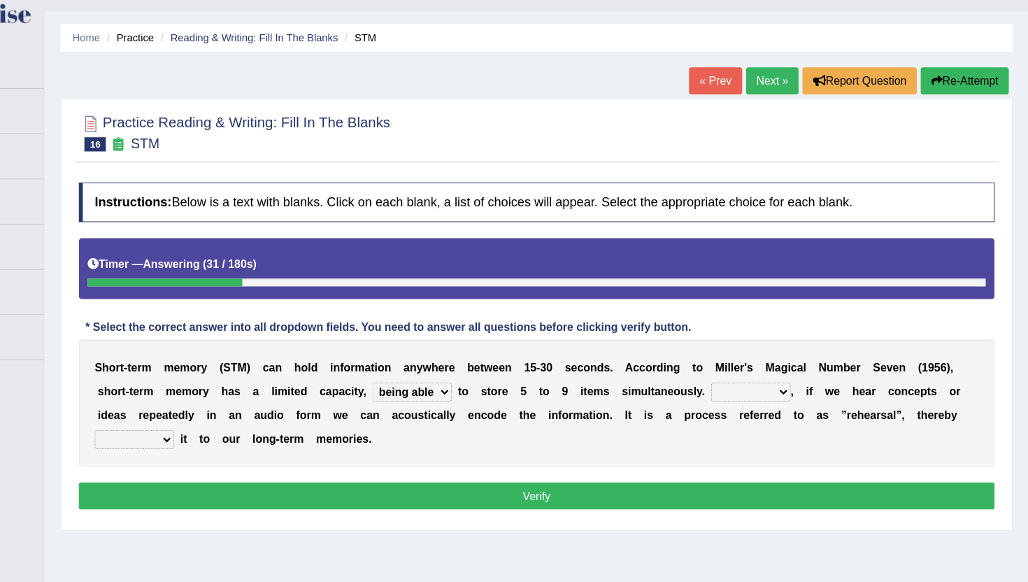
click at [749, 368] on select "However So Moreover Therefore" at bounding box center [783, 376] width 70 height 17
click at [253, 413] on select "commit commits commiting commited" at bounding box center [240, 418] width 70 height 17
select select "commiting"
click at [205, 410] on select "commit commits commiting commited" at bounding box center [240, 418] width 70 height 17
click at [268, 464] on button "Verify" at bounding box center [594, 468] width 807 height 24
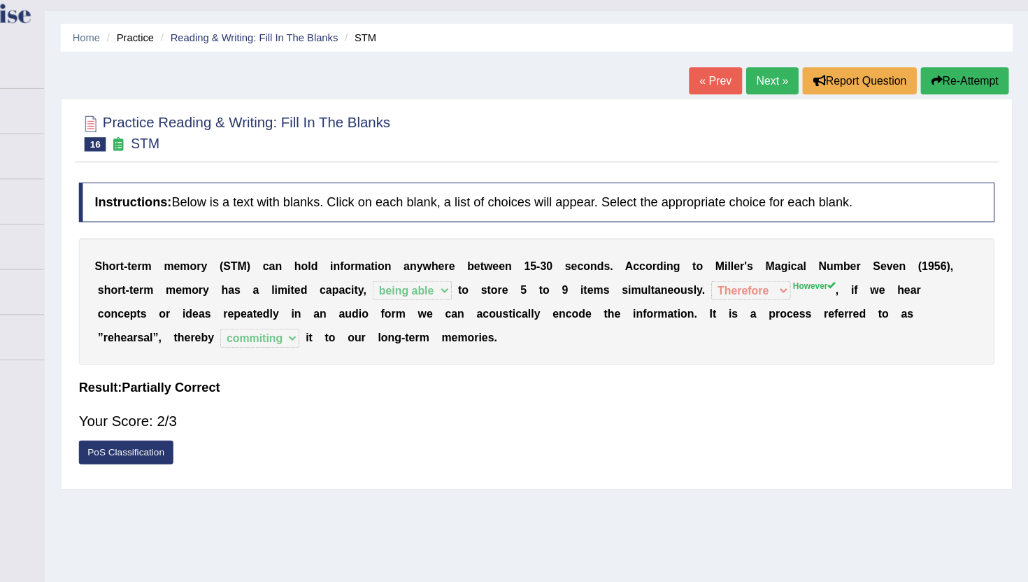
click at [791, 100] on link "Next »" at bounding box center [802, 102] width 46 height 24
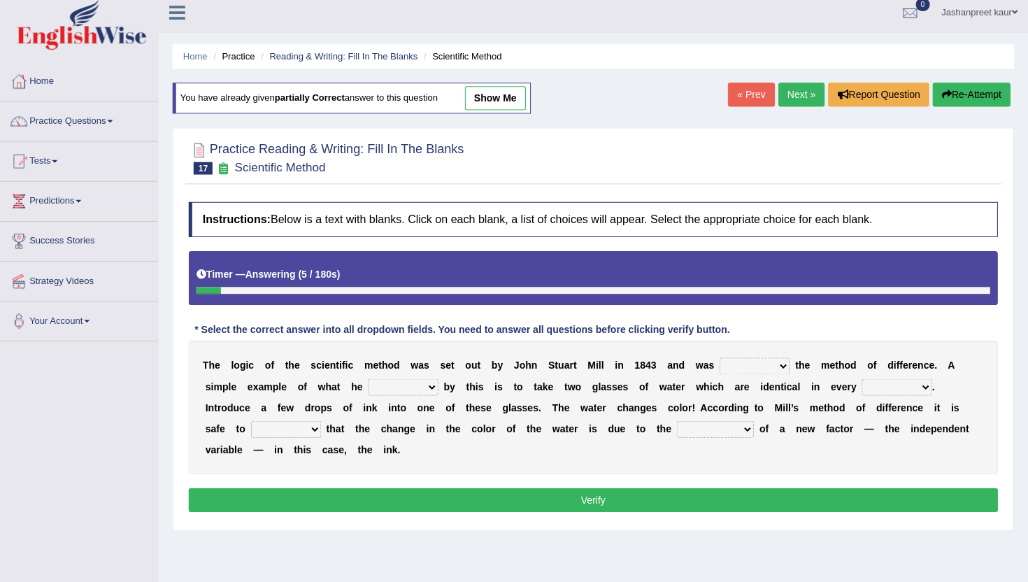
scroll to position [7, 0]
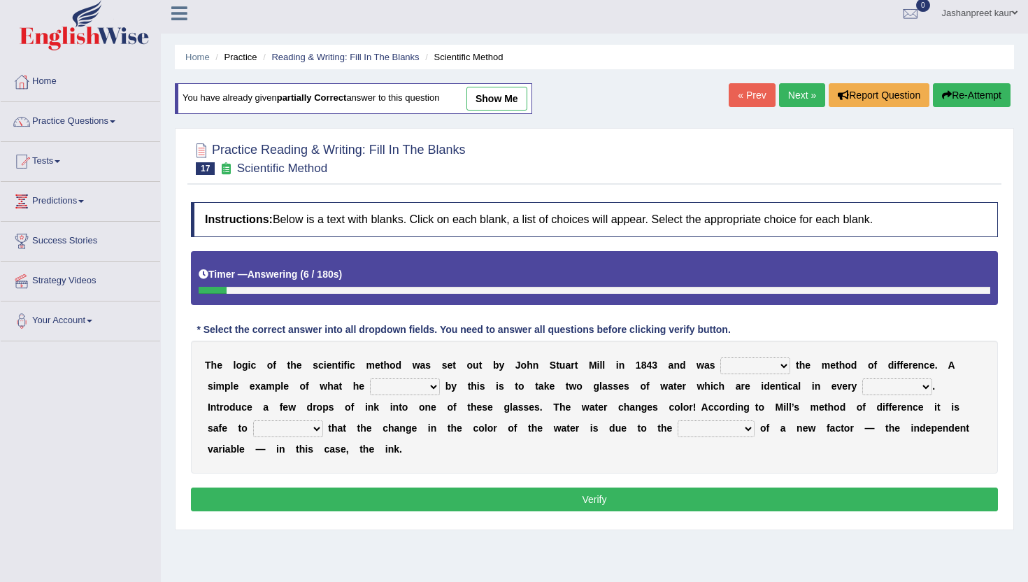
click at [806, 95] on link "Next »" at bounding box center [802, 95] width 46 height 24
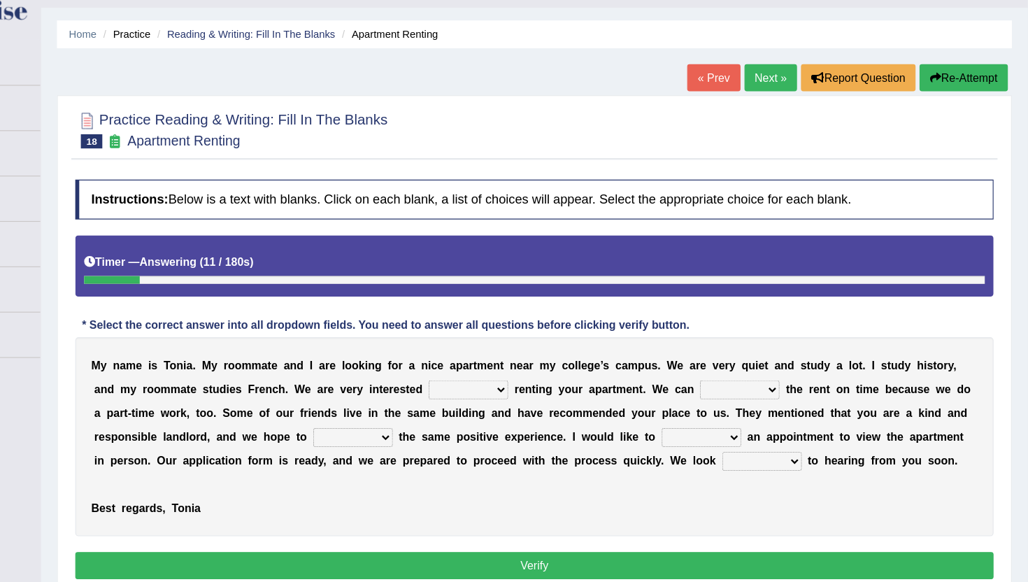
click at [549, 378] on select "for about at in" at bounding box center [536, 376] width 70 height 17
select select "in"
click at [501, 368] on select "for about at in" at bounding box center [536, 376] width 70 height 17
click at [762, 375] on select "afford get pay bring" at bounding box center [775, 376] width 70 height 17
select select "pay"
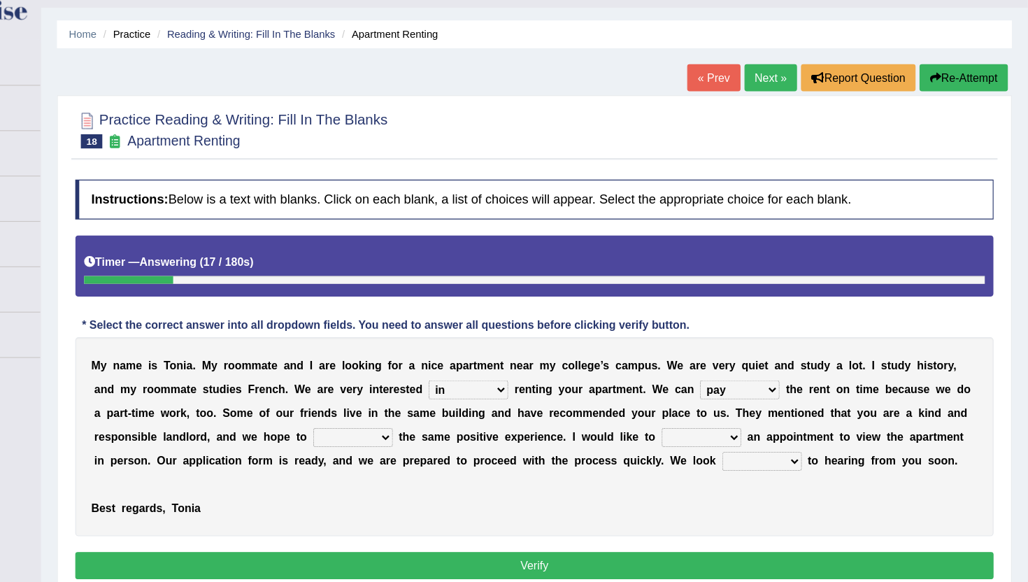
click at [740, 368] on select "afford get pay bring" at bounding box center [775, 376] width 70 height 17
click at [435, 415] on select "form meet have decide" at bounding box center [435, 418] width 70 height 17
select select "have"
click at [400, 410] on select "form meet have decide" at bounding box center [435, 418] width 70 height 17
click at [732, 416] on select "own recall revise make" at bounding box center [741, 418] width 70 height 17
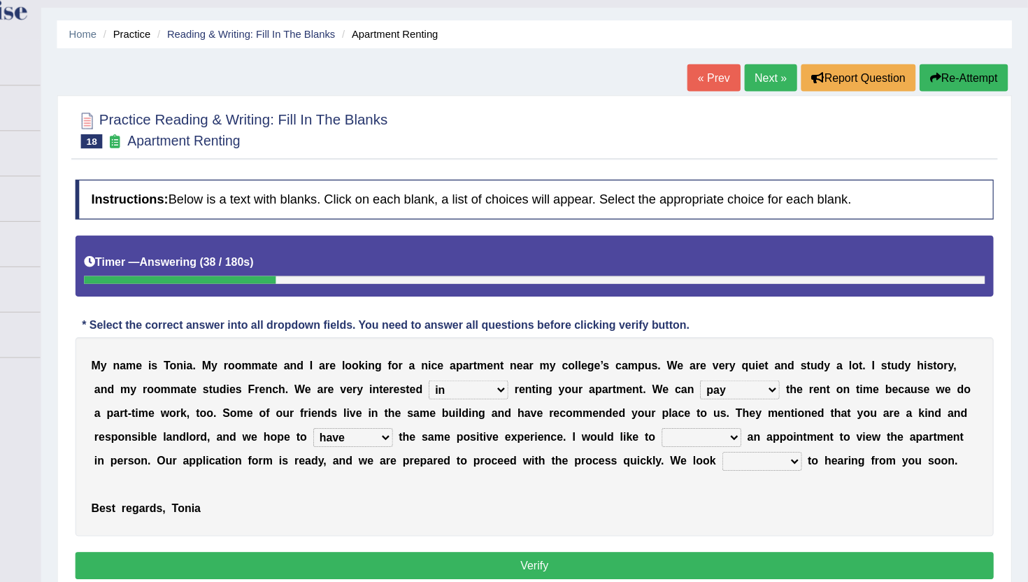
select select "make"
click at [706, 410] on select "own recall revise make" at bounding box center [741, 418] width 70 height 17
click at [783, 437] on select "around out in forward" at bounding box center [794, 439] width 70 height 17
select select "forward"
click at [759, 431] on select "around out in forward" at bounding box center [794, 439] width 70 height 17
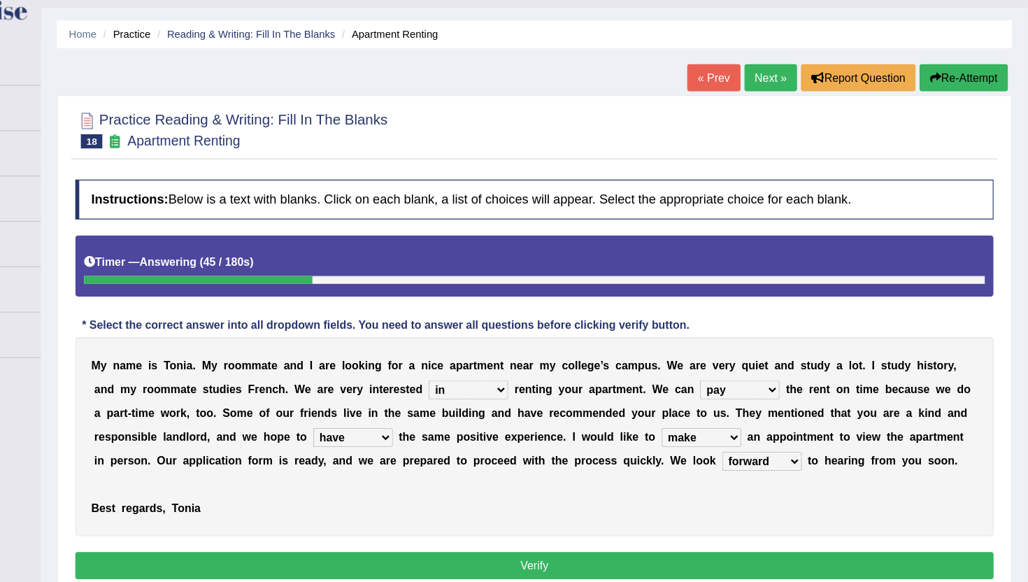
click at [661, 524] on button "Verify" at bounding box center [594, 531] width 807 height 24
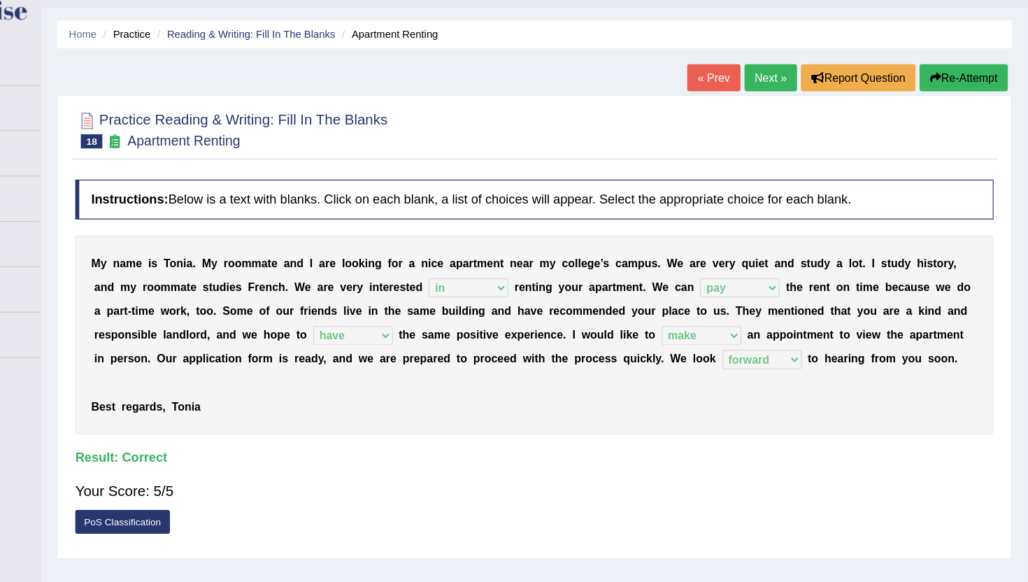
click at [800, 101] on link "Next »" at bounding box center [802, 102] width 46 height 24
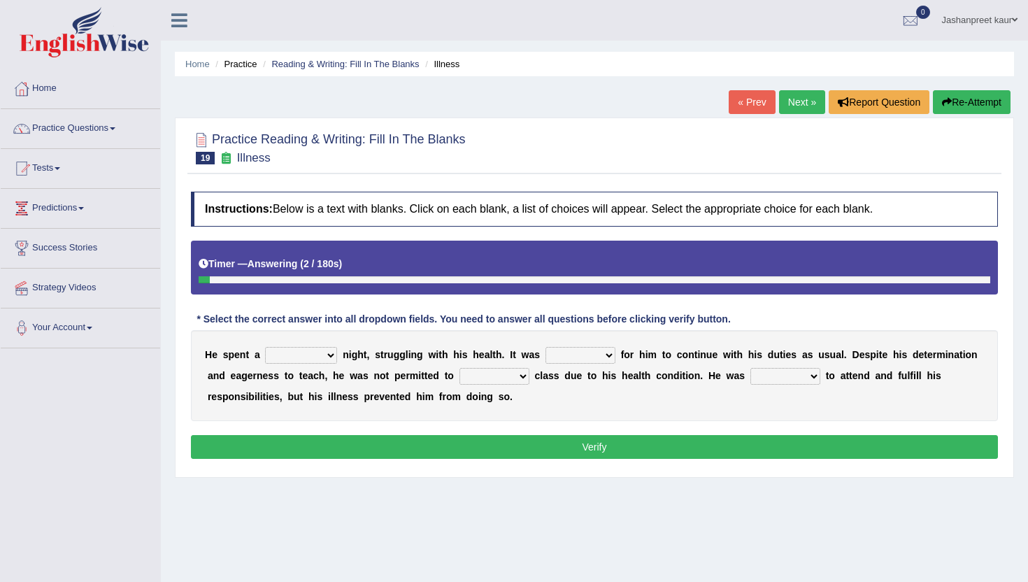
click at [304, 354] on select "cheerful restful meaningful painful" at bounding box center [301, 355] width 72 height 17
select select "painful"
click at [266, 347] on select "cheerful restful meaningful painful" at bounding box center [301, 355] width 72 height 17
click at [583, 354] on select "enjoyable simple difficult natural" at bounding box center [580, 355] width 70 height 17
select select "difficult"
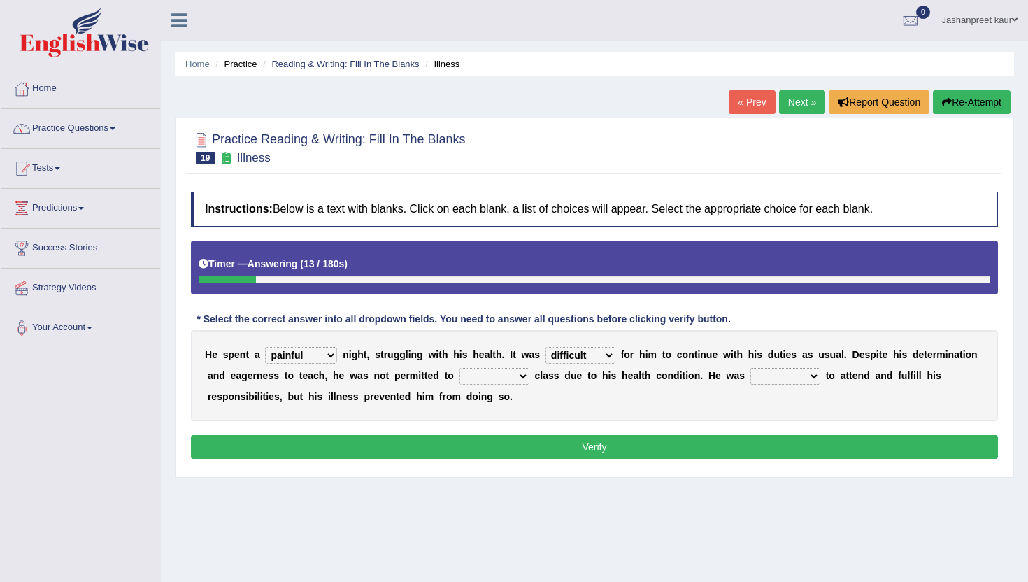
click at [545, 347] on select "enjoyable simple difficult natural" at bounding box center [580, 355] width 70 height 17
click at [501, 370] on select "teach leave cancel attend" at bounding box center [494, 376] width 70 height 17
select select "cancel"
click at [461, 368] on select "teach leave cancel attend" at bounding box center [494, 376] width 70 height 17
click at [765, 375] on select "anxious forced lazy happy" at bounding box center [785, 376] width 70 height 17
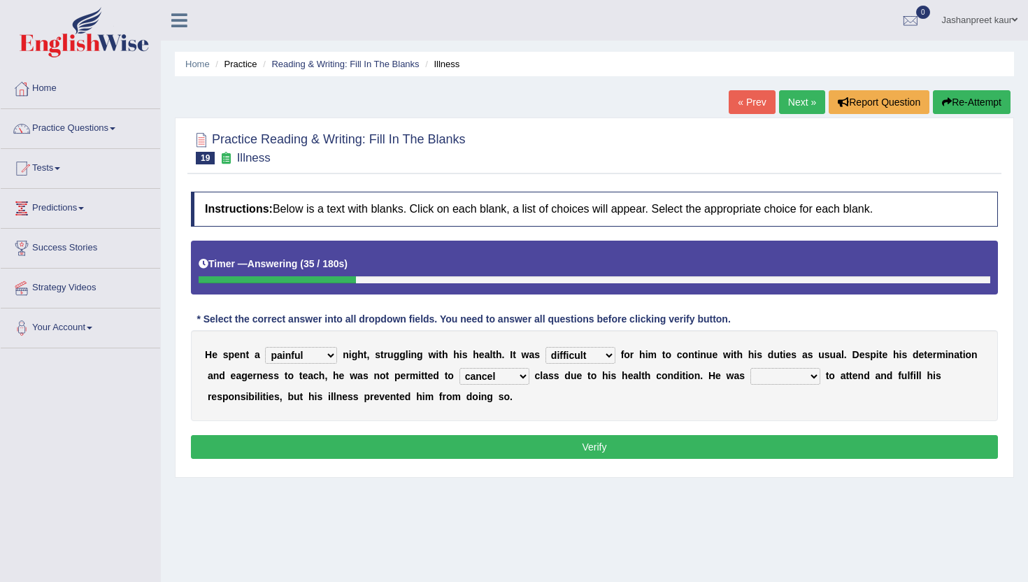
select select "forced"
click at [752, 368] on select "anxious forced lazy happy" at bounding box center [785, 376] width 70 height 17
click at [519, 452] on button "Verify" at bounding box center [594, 447] width 807 height 24
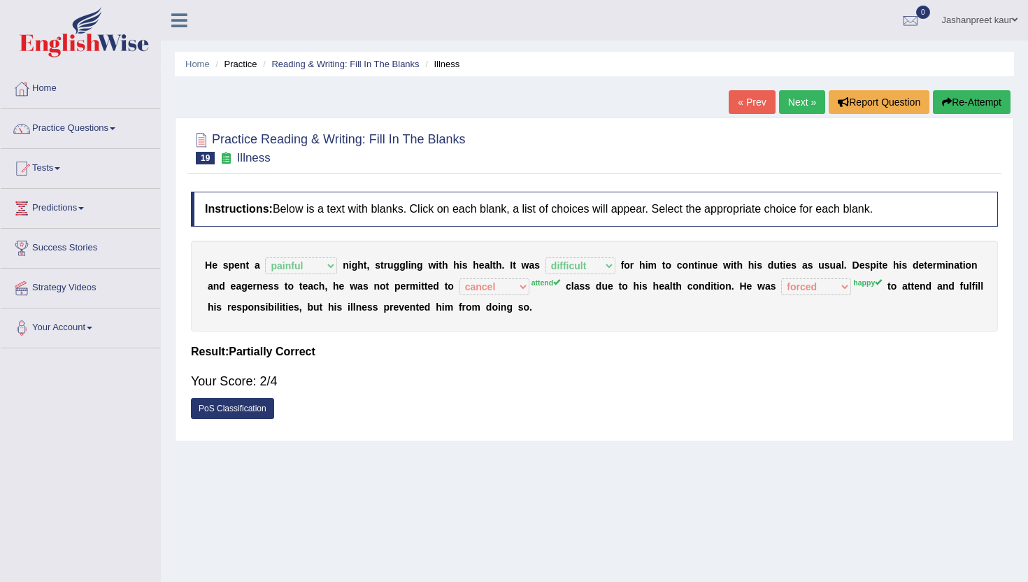
click at [802, 115] on div "« Prev Next » Report Question Re-Attempt" at bounding box center [871, 103] width 285 height 27
click at [802, 110] on link "Next »" at bounding box center [802, 102] width 46 height 24
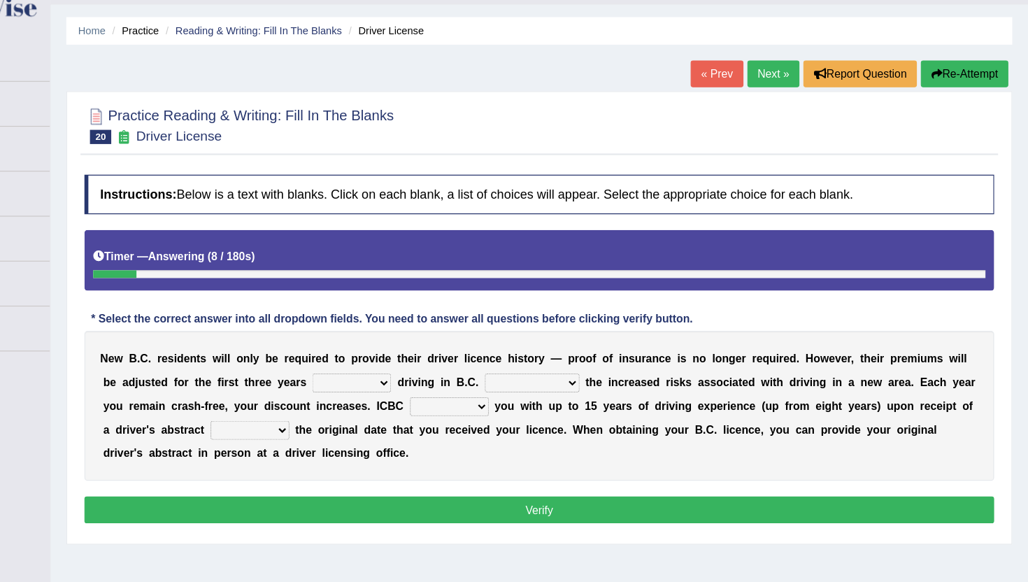
click at [445, 376] on select "within among against of" at bounding box center [428, 376] width 70 height 17
select select "within"
click at [394, 368] on select "within among against of" at bounding box center [428, 376] width 70 height 17
click at [589, 373] on select "depending on as for due to thanks to" at bounding box center [588, 376] width 84 height 17
select select "due to"
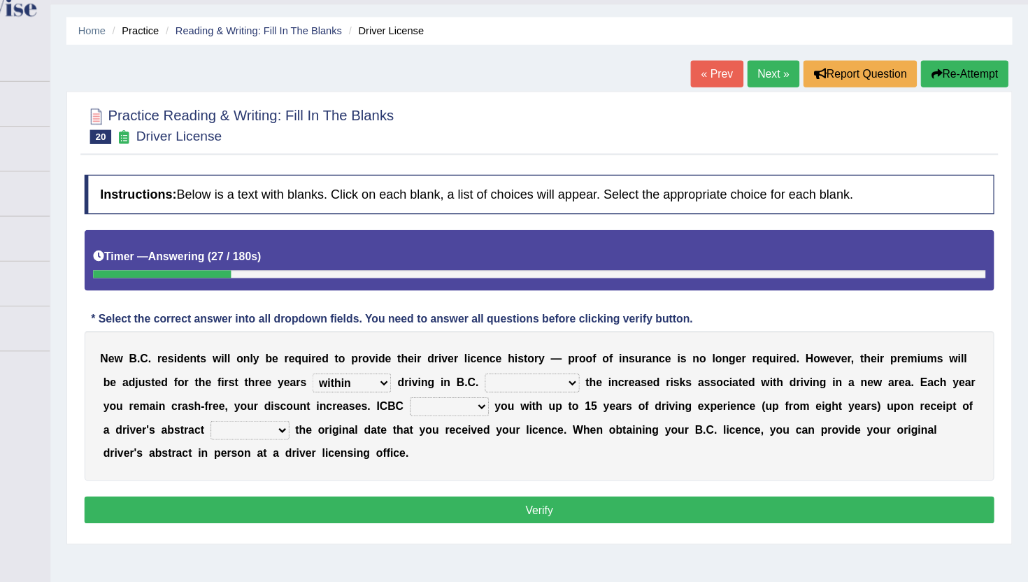
click at [546, 368] on select "depending on as for due to thanks to" at bounding box center [588, 376] width 84 height 17
click at [527, 397] on select "credited crediting credit will credit" at bounding box center [515, 397] width 70 height 17
select select "credit"
click at [480, 389] on select "credited crediting credit will credit" at bounding box center [515, 397] width 70 height 17
click at [343, 421] on select "showing show shows shown" at bounding box center [338, 418] width 70 height 17
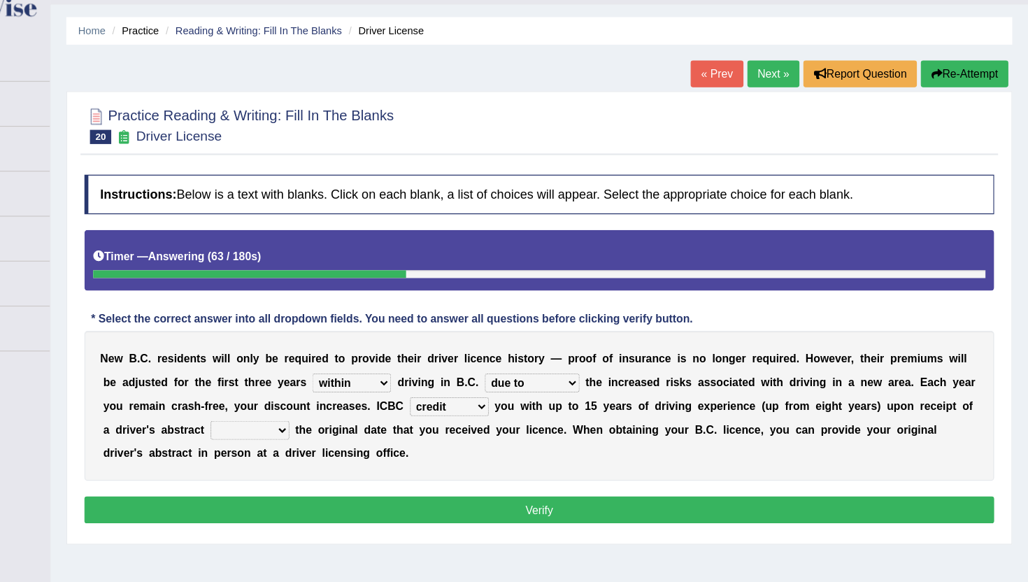
select select "showing"
click at [303, 410] on select "showing show shows shown" at bounding box center [338, 418] width 70 height 17
click at [467, 491] on button "Verify" at bounding box center [594, 489] width 807 height 24
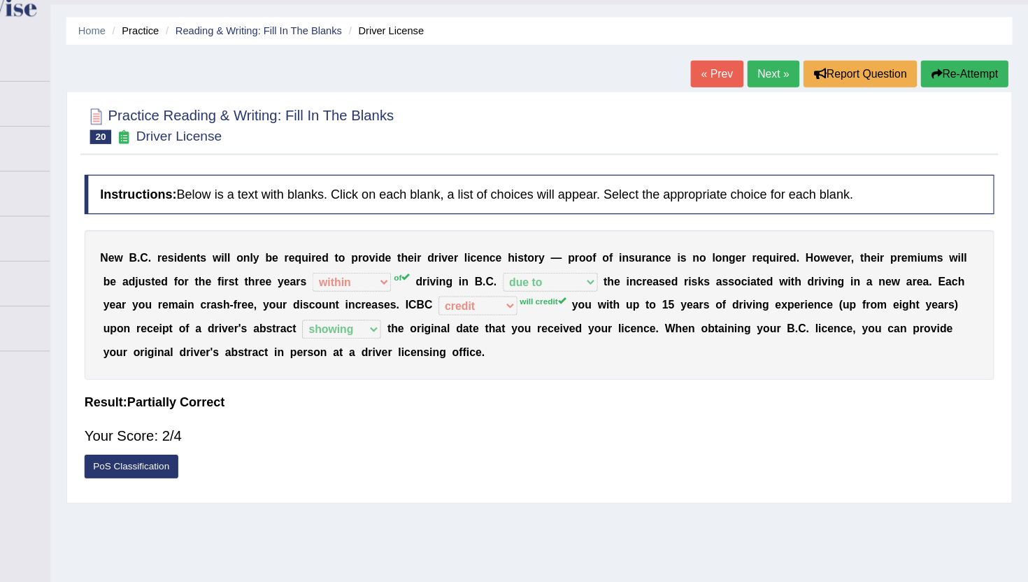
click at [782, 99] on link "Next »" at bounding box center [802, 102] width 46 height 24
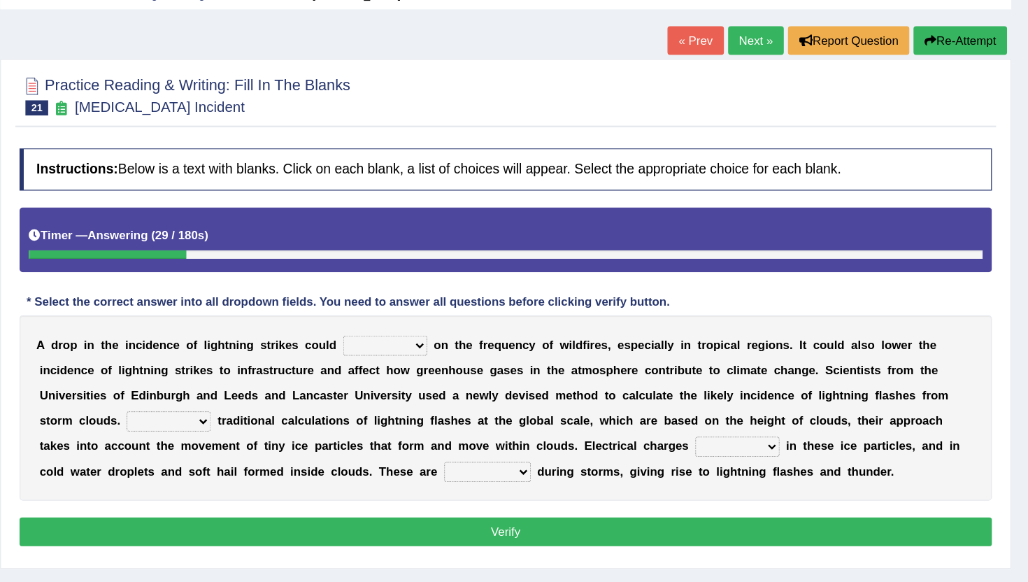
click at [506, 353] on select "dwell focus impact depend" at bounding box center [494, 355] width 70 height 17
select select "depend"
click at [459, 347] on select "dwell focus impact depend" at bounding box center [494, 355] width 70 height 17
click at [338, 417] on select "Unlike Unless Except Besides" at bounding box center [315, 418] width 70 height 17
select select "Unlike"
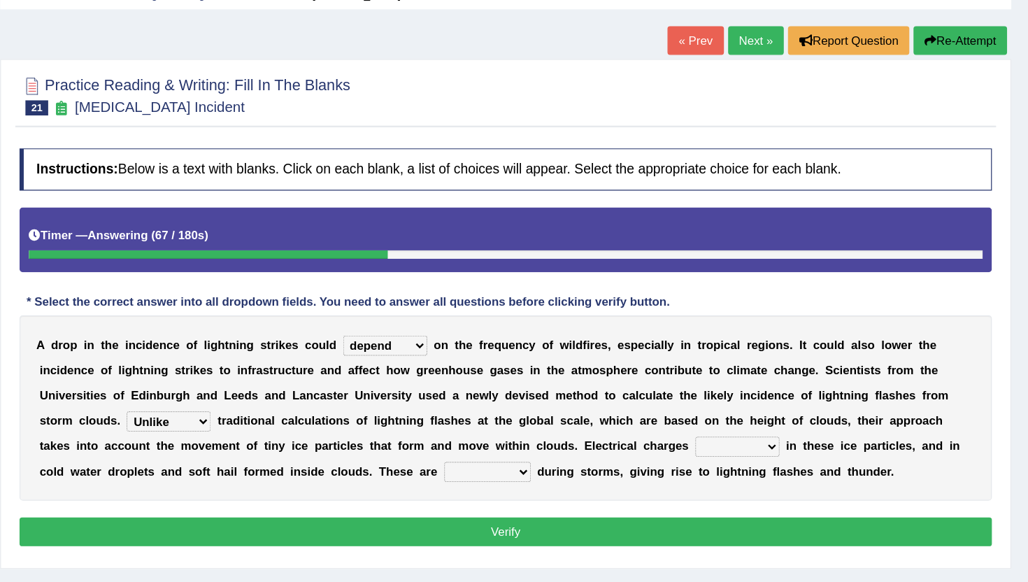
click at [280, 410] on select "Unlike Unless Except Besides" at bounding box center [315, 418] width 70 height 17
click at [791, 438] on select "run off build up mess up zoom in" at bounding box center [787, 439] width 70 height 17
select select "build up"
click at [752, 431] on select "run off build up mess up zoom in" at bounding box center [787, 439] width 70 height 17
click at [564, 457] on select "collected diverted rounded discharged" at bounding box center [579, 460] width 72 height 17
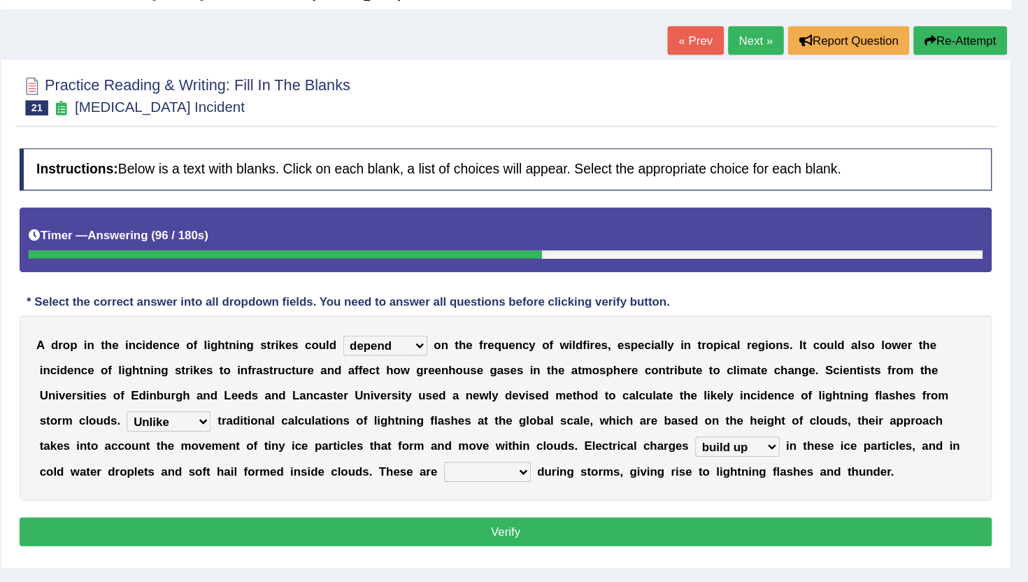
select select "discharged"
click at [543, 452] on select "collected diverted rounded discharged" at bounding box center [579, 460] width 72 height 17
click at [578, 512] on button "Verify" at bounding box center [594, 510] width 807 height 24
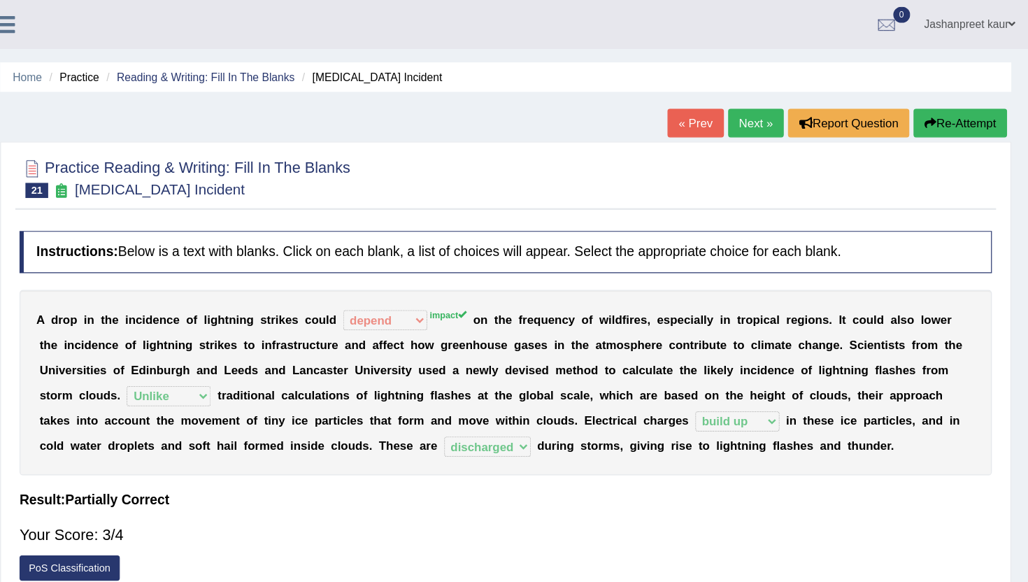
click at [791, 105] on link "Next »" at bounding box center [802, 102] width 46 height 24
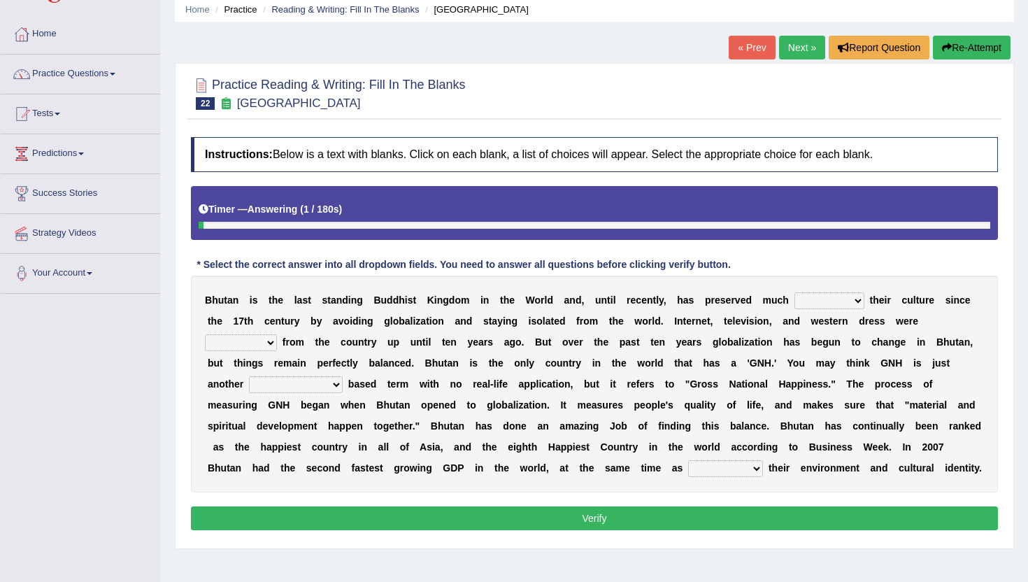
scroll to position [59, 0]
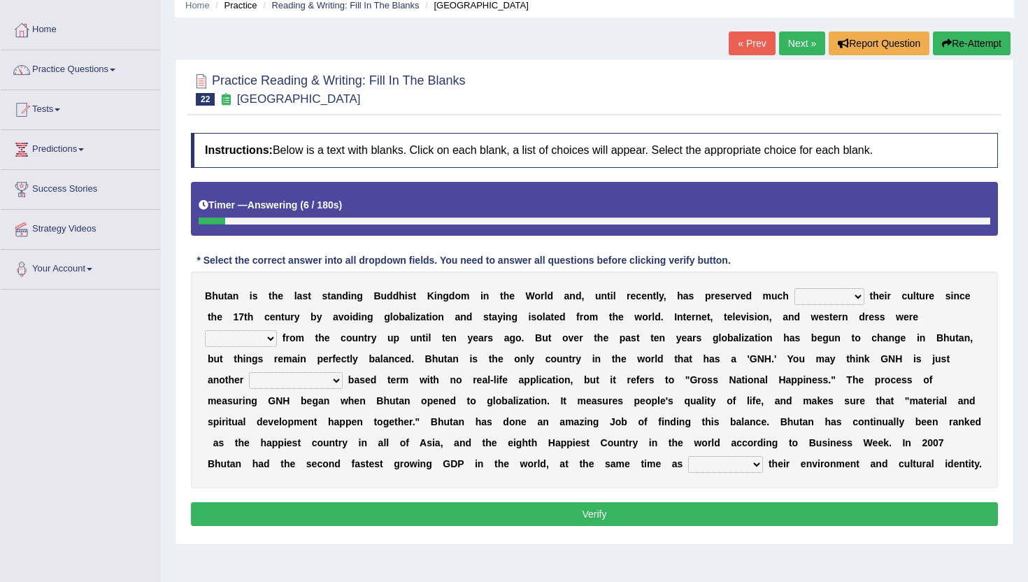
click at [814, 305] on select "of about to for" at bounding box center [829, 296] width 70 height 17
select select "of"
click at [794, 288] on select "of about to for" at bounding box center [829, 296] width 70 height 17
click at [248, 331] on select "summoned observed displayed banned" at bounding box center [241, 338] width 72 height 17
select select "banned"
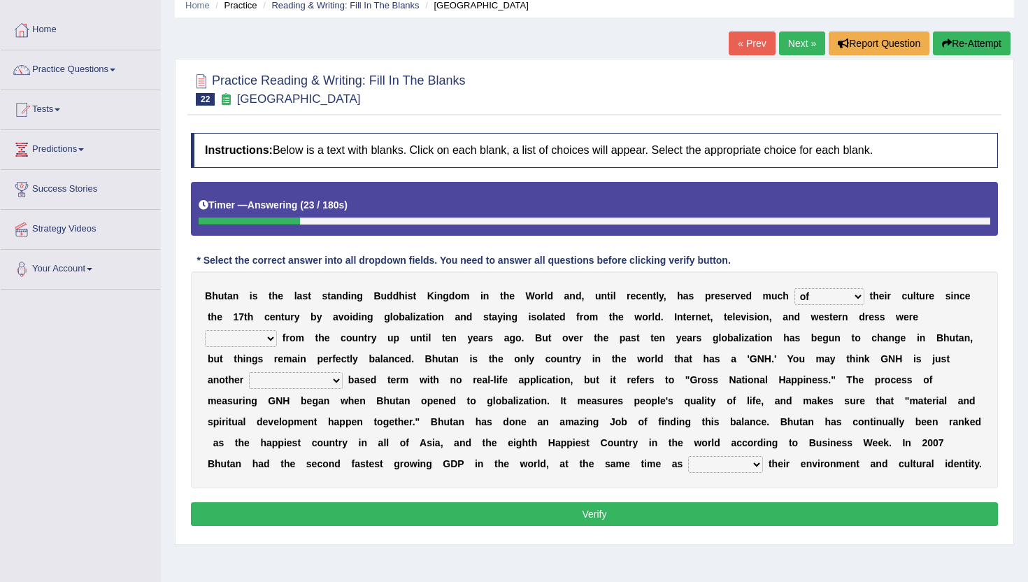
click at [205, 330] on select "summoned observed displayed banned" at bounding box center [241, 338] width 72 height 17
click at [320, 377] on select "statistically barely overwhelmingly roughly" at bounding box center [296, 380] width 94 height 17
select select "overwhelmingly"
click at [249, 372] on select "statistically barely overwhelmingly roughly" at bounding box center [296, 380] width 94 height 17
click at [708, 464] on select "demeaning intruding maintaining mourning" at bounding box center [725, 464] width 75 height 17
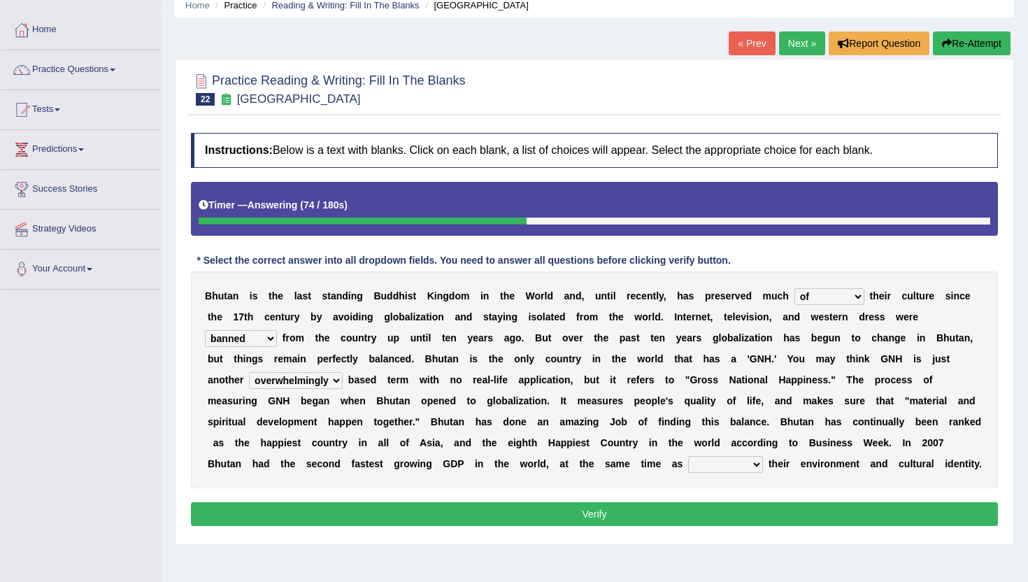
select select "maintaining"
click at [689, 456] on select "demeaning intruding maintaining mourning" at bounding box center [725, 464] width 75 height 17
click at [739, 512] on button "Verify" at bounding box center [594, 514] width 807 height 24
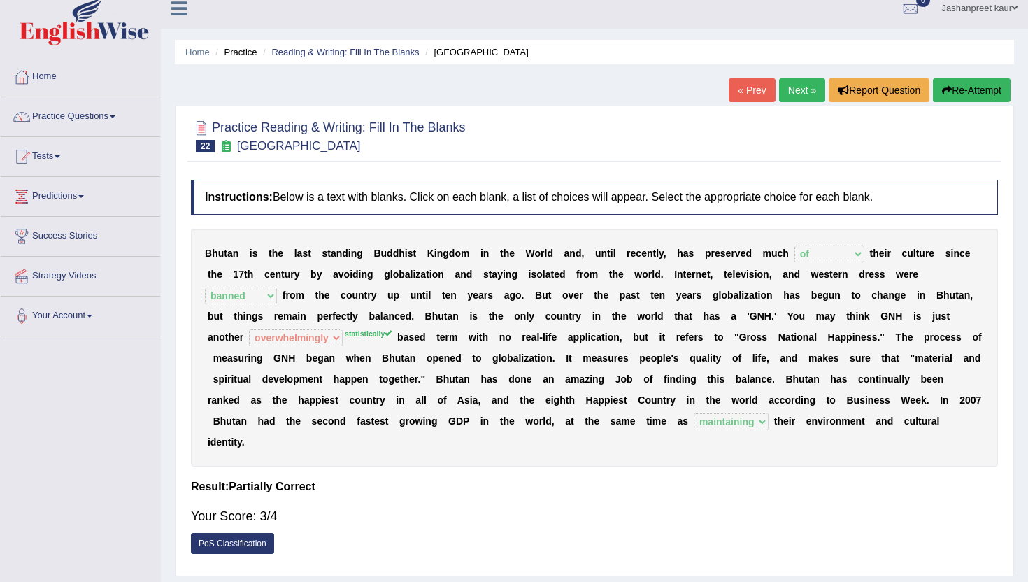
scroll to position [0, 0]
